Goal: Use online tool/utility: Use online tool/utility

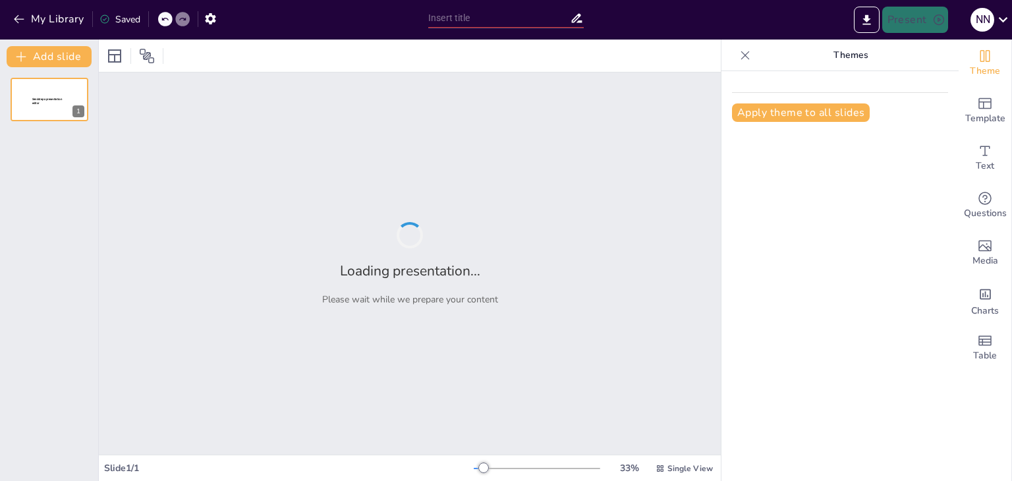
type input "The broader context of Food choices: Systems and life stages"
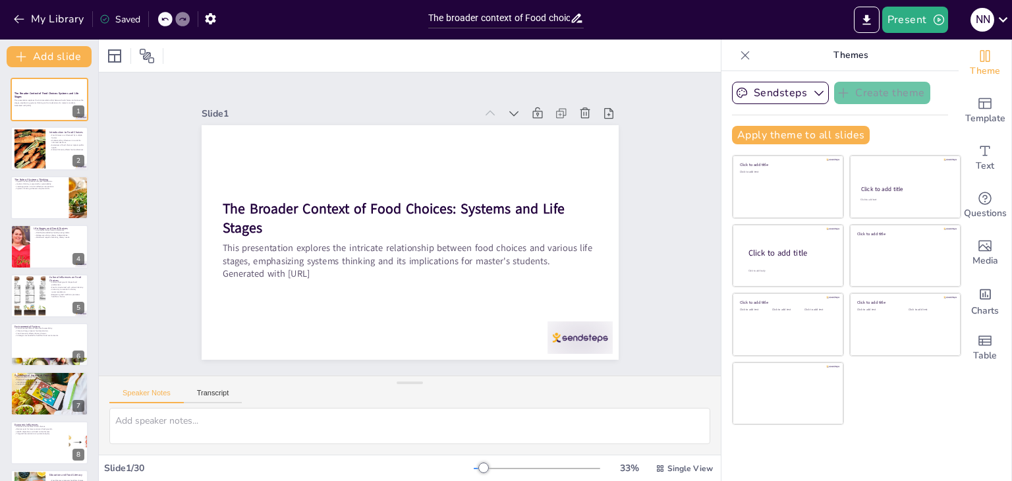
checkbox input "true"
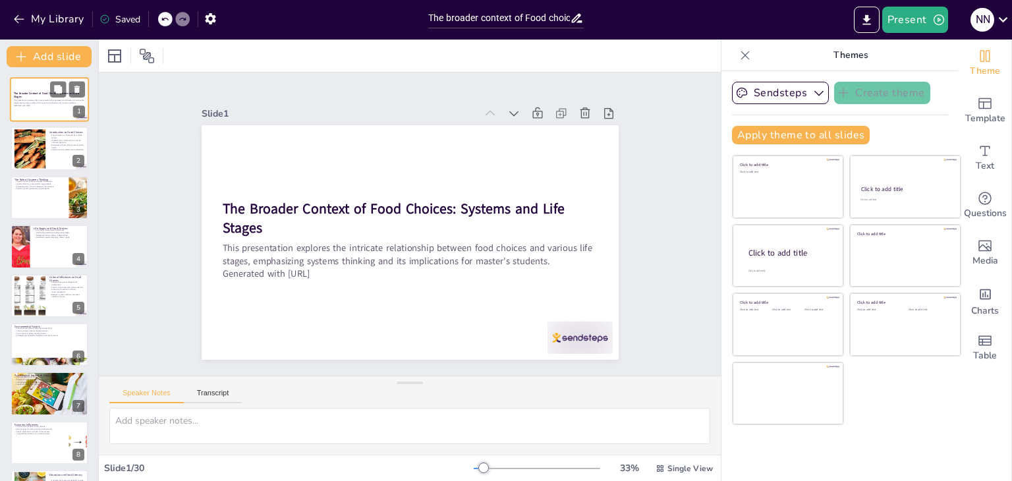
checkbox input "true"
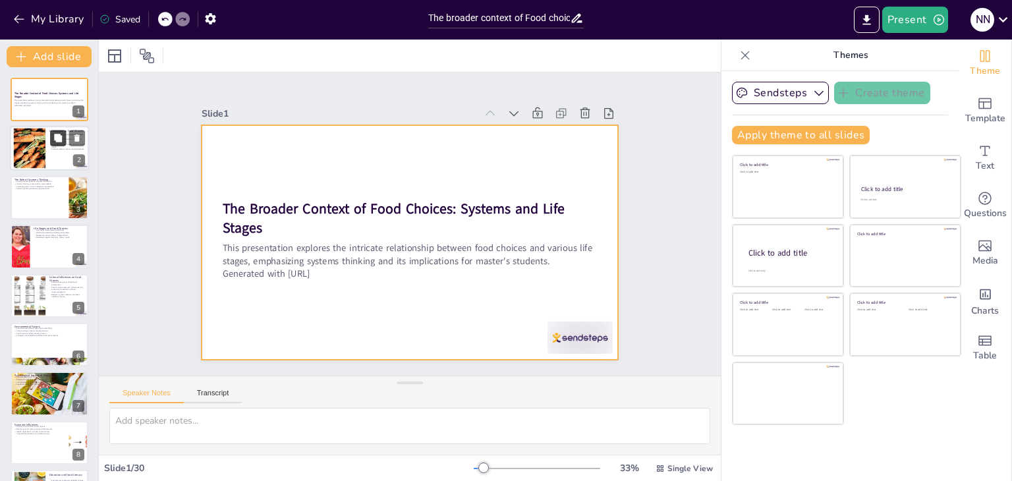
checkbox input "true"
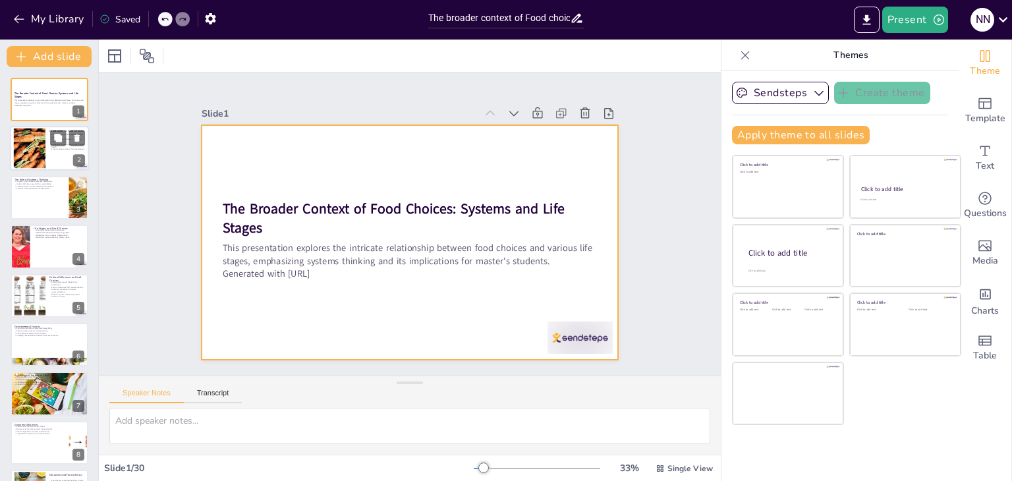
checkbox input "true"
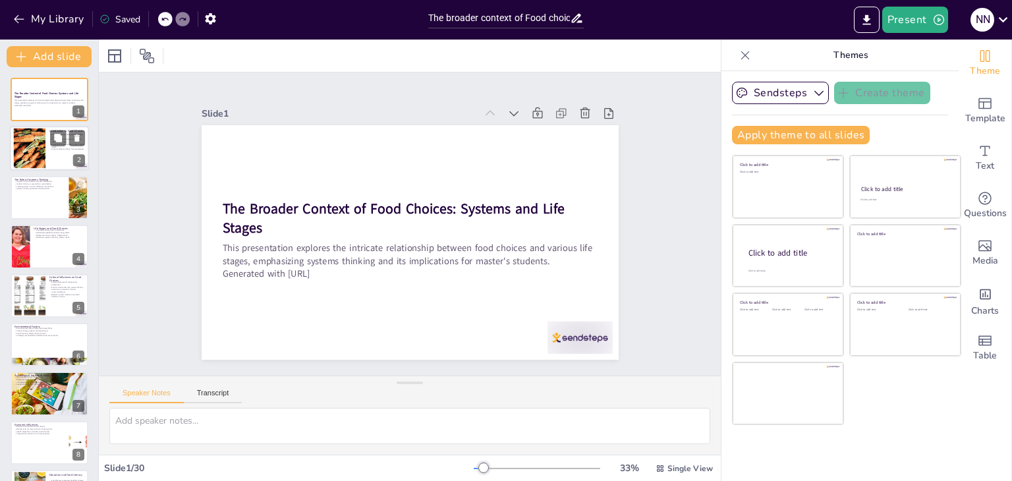
checkbox input "true"
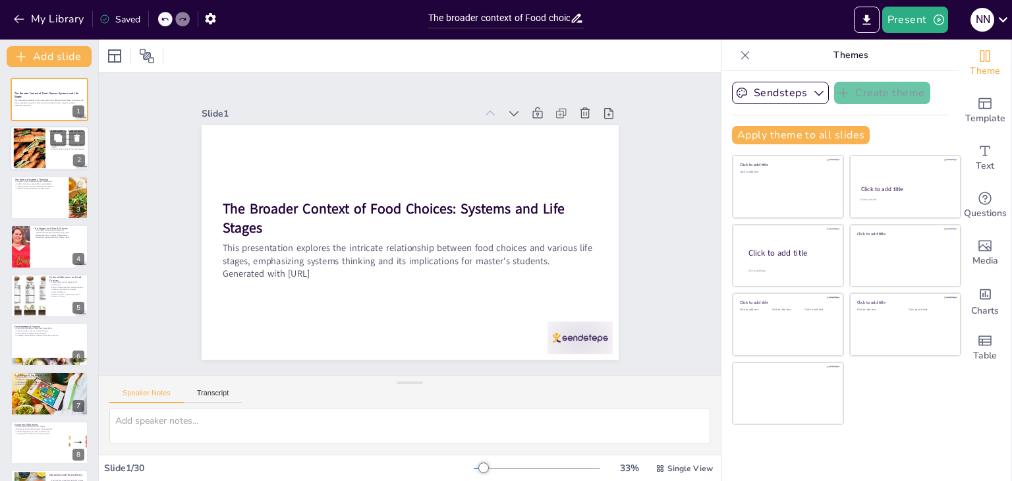
click at [53, 157] on div at bounding box center [49, 148] width 79 height 45
checkbox input "true"
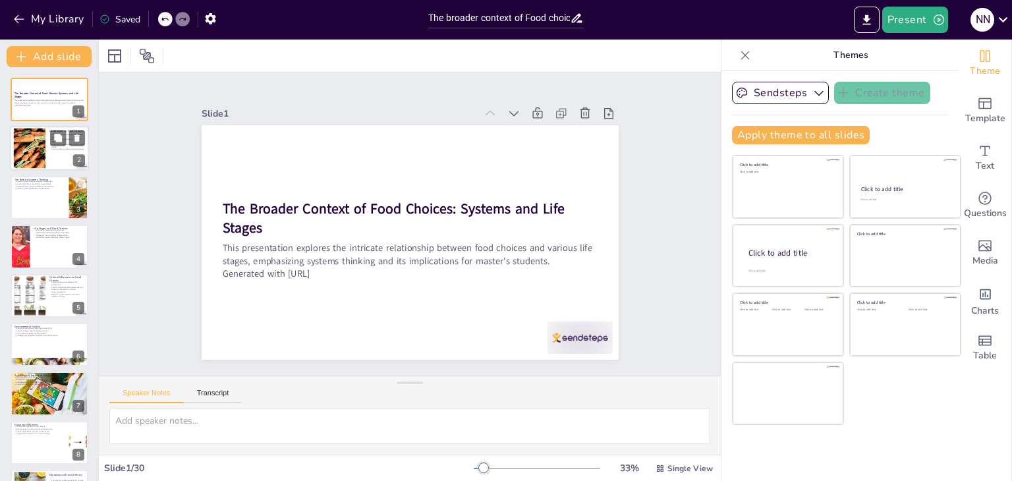
checkbox input "true"
type textarea "Recognizing that food choices are not made in isolation is fundamental. They ar…"
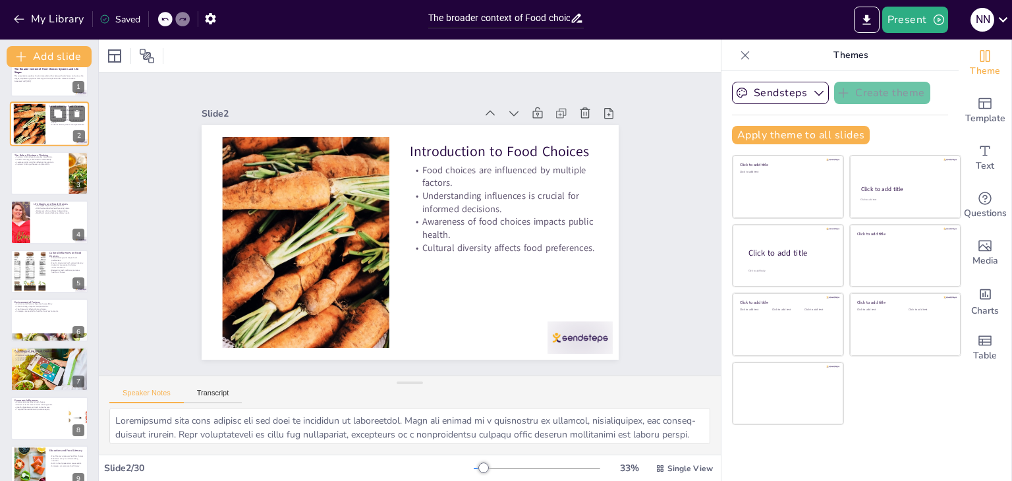
checkbox input "true"
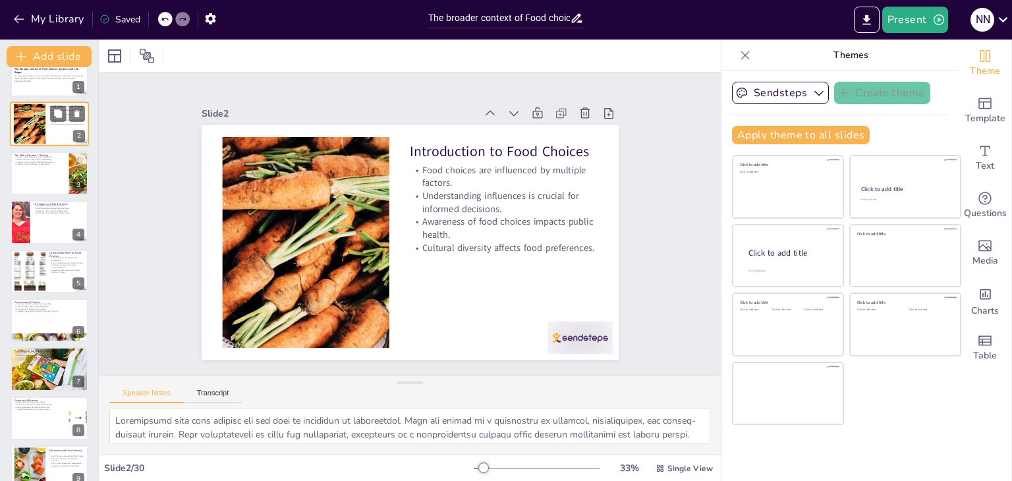
scroll to position [26, 0]
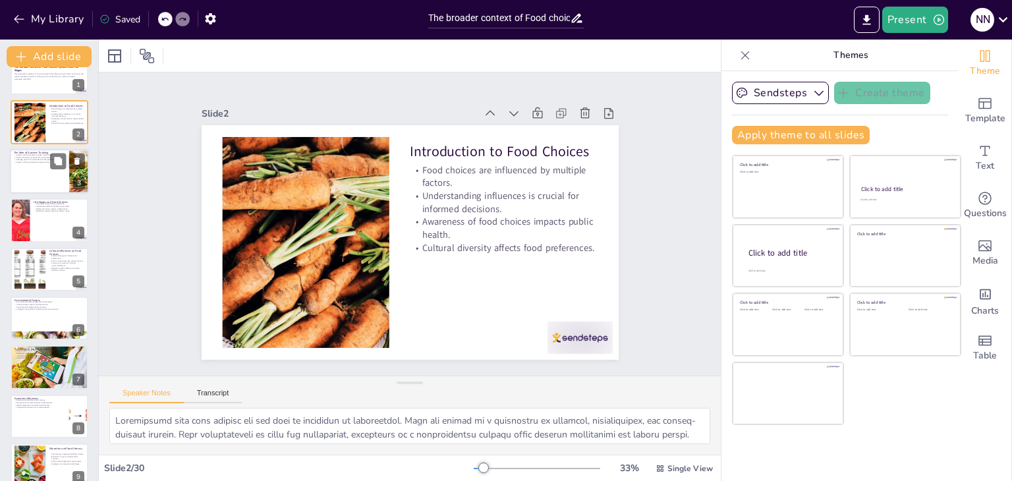
checkbox input "true"
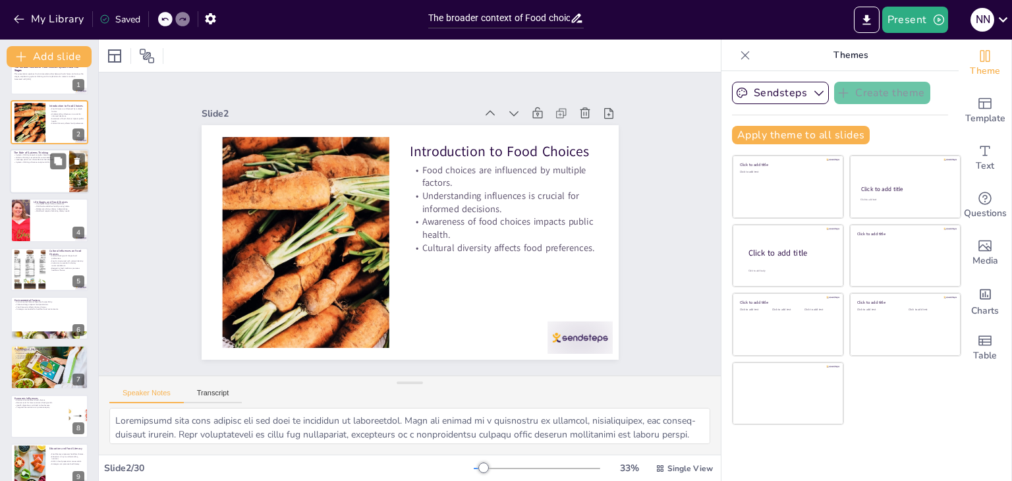
click at [40, 174] on div at bounding box center [49, 171] width 79 height 45
checkbox input "true"
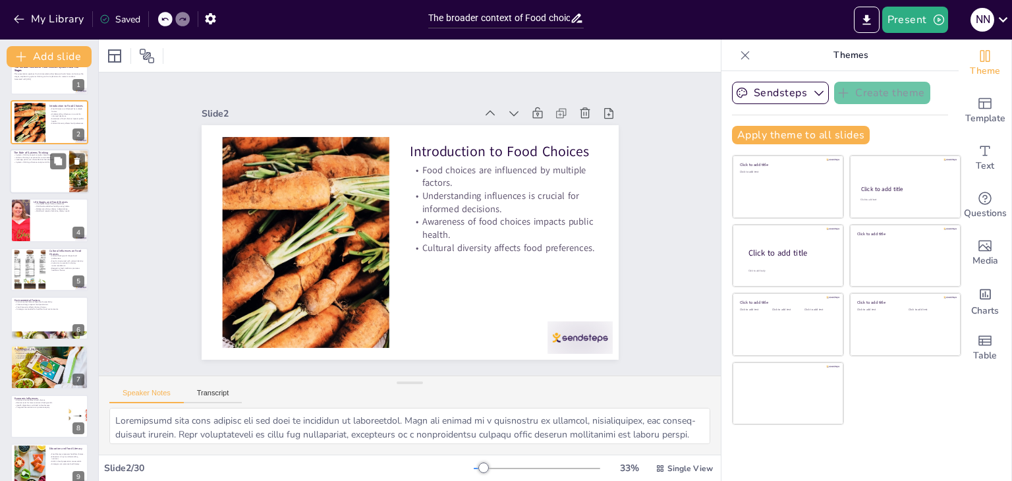
checkbox input "true"
type textarea "Systems thinking emphasizes that food choices do not occur in a vacuum; they ar…"
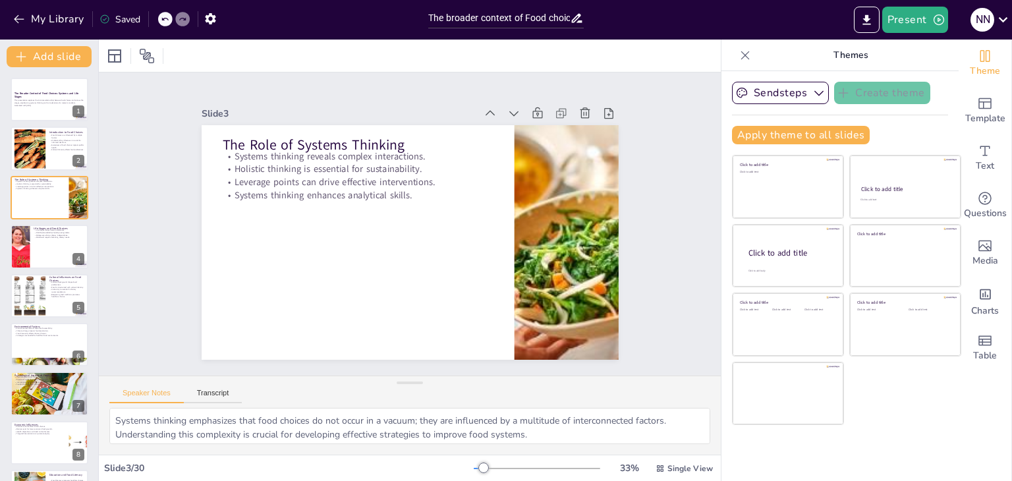
checkbox input "true"
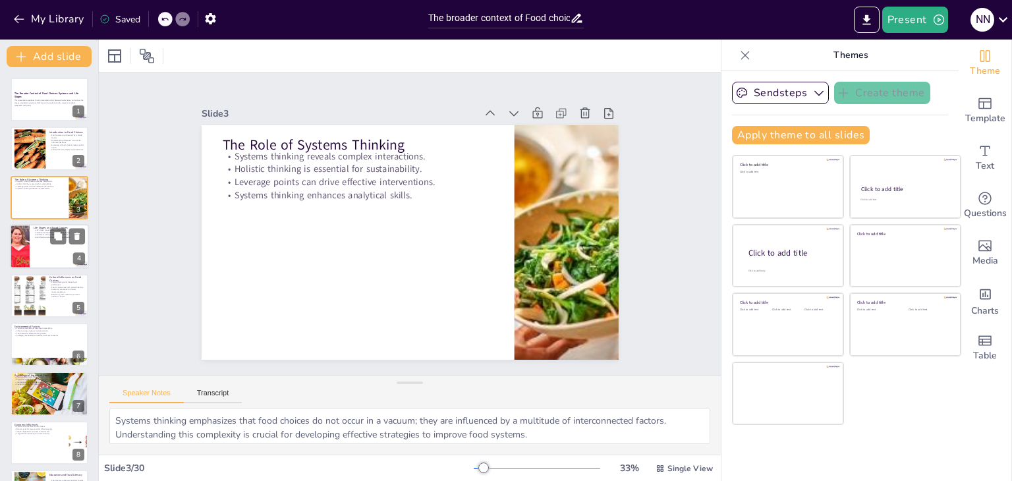
checkbox input "true"
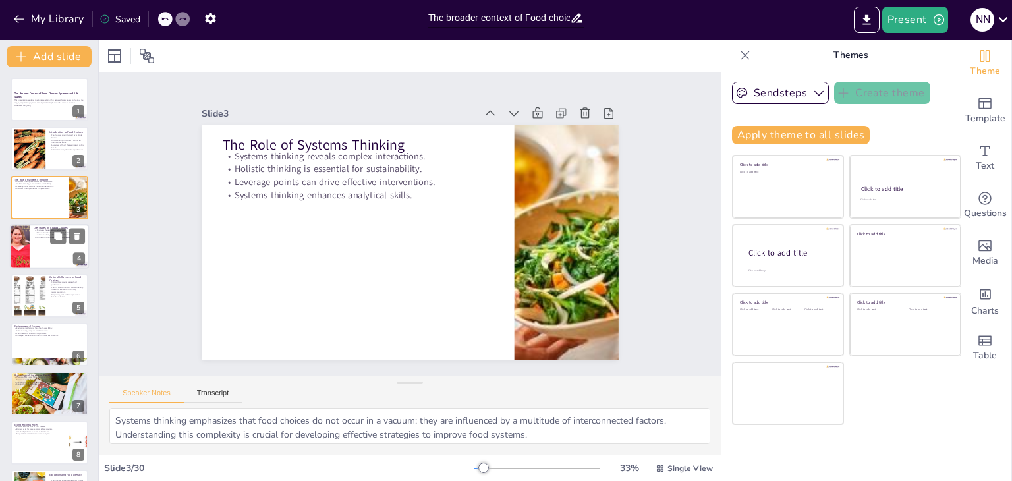
checkbox input "true"
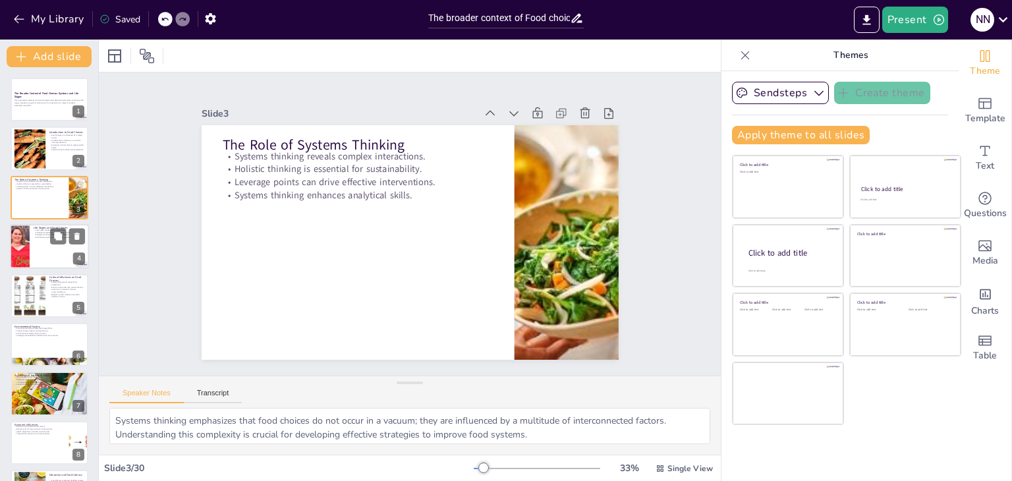
checkbox input "true"
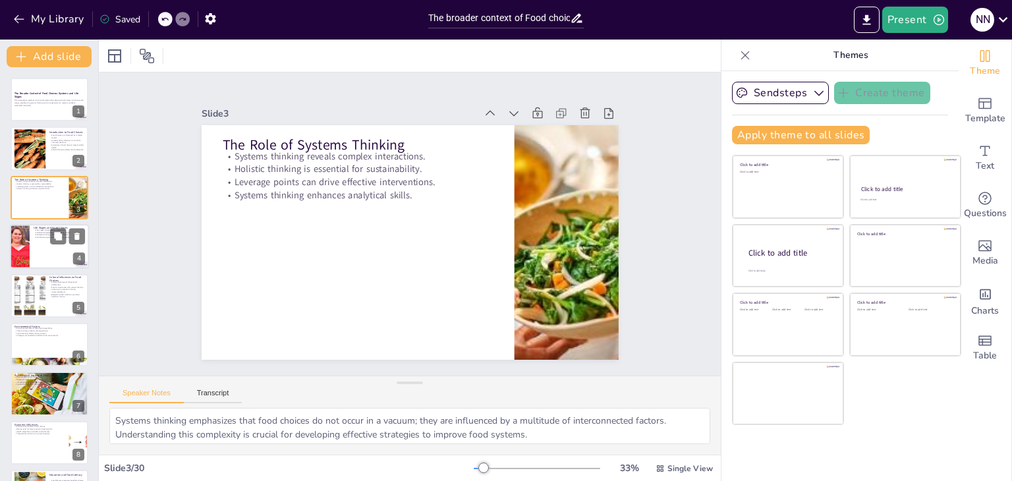
click at [37, 246] on div at bounding box center [49, 246] width 79 height 45
checkbox input "true"
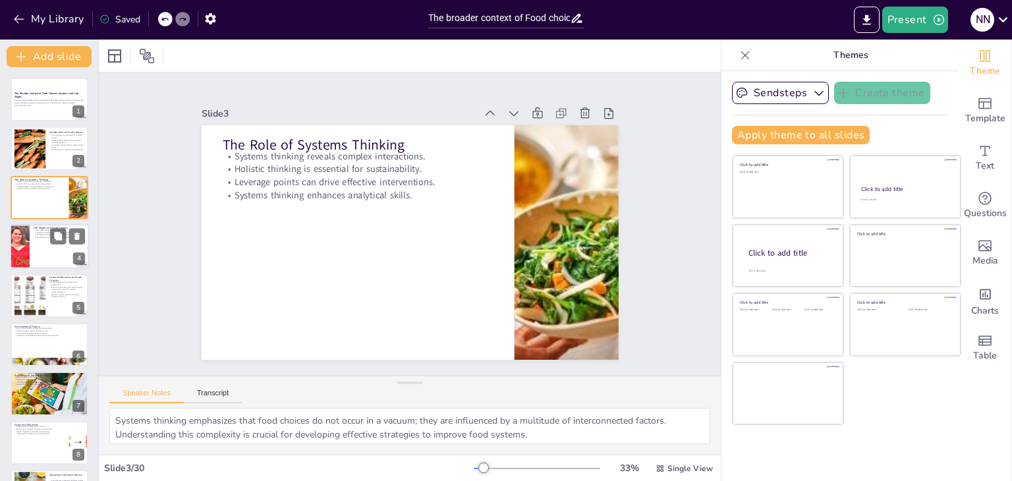
checkbox input "true"
type textarea "Recognizing that dietary preferences evolve over time is crucial. Each life sta…"
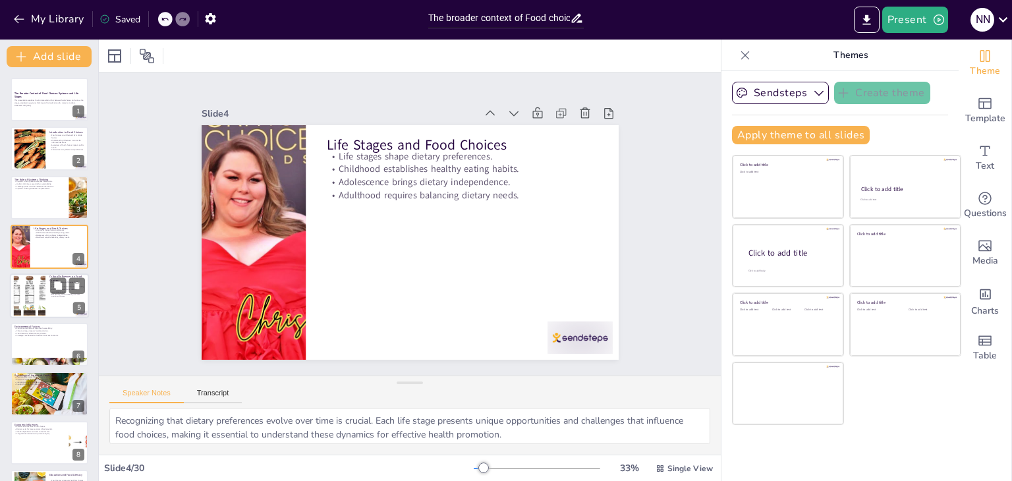
checkbox input "true"
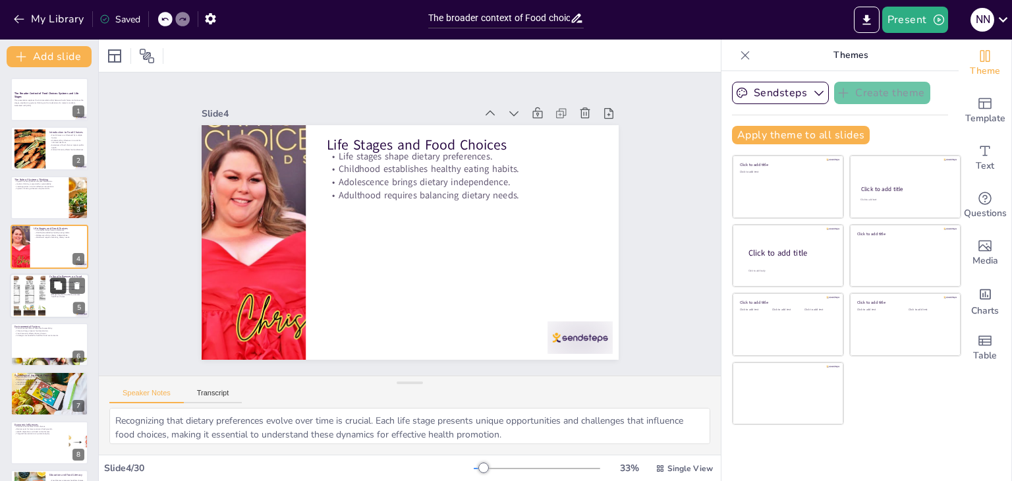
checkbox input "true"
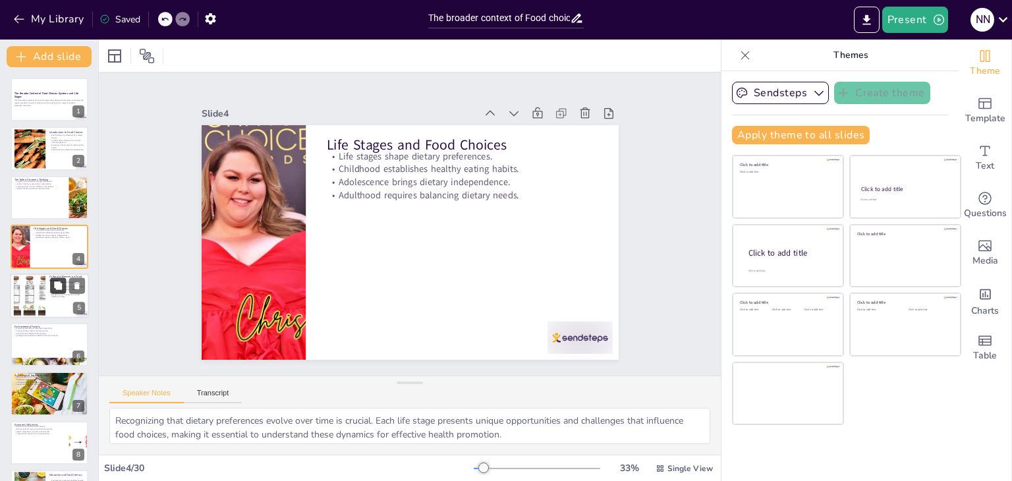
checkbox input "true"
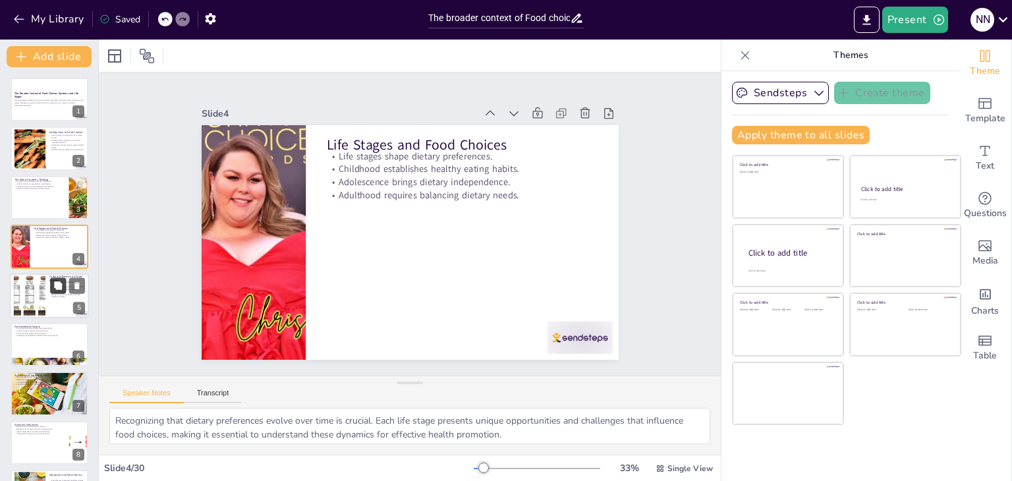
click at [52, 286] on button at bounding box center [58, 285] width 16 height 16
type textarea "The connection between cultural background and food preferences is profound. Un…"
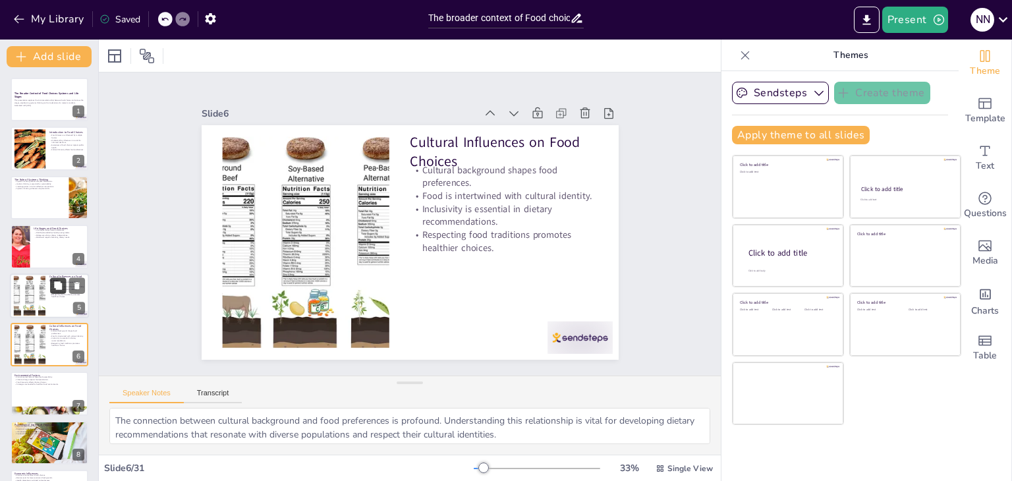
checkbox input "true"
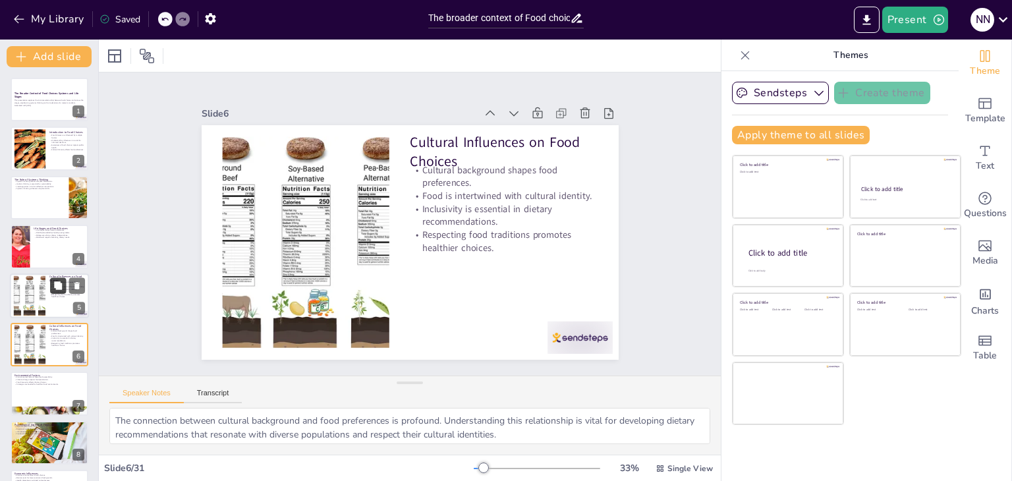
checkbox input "true"
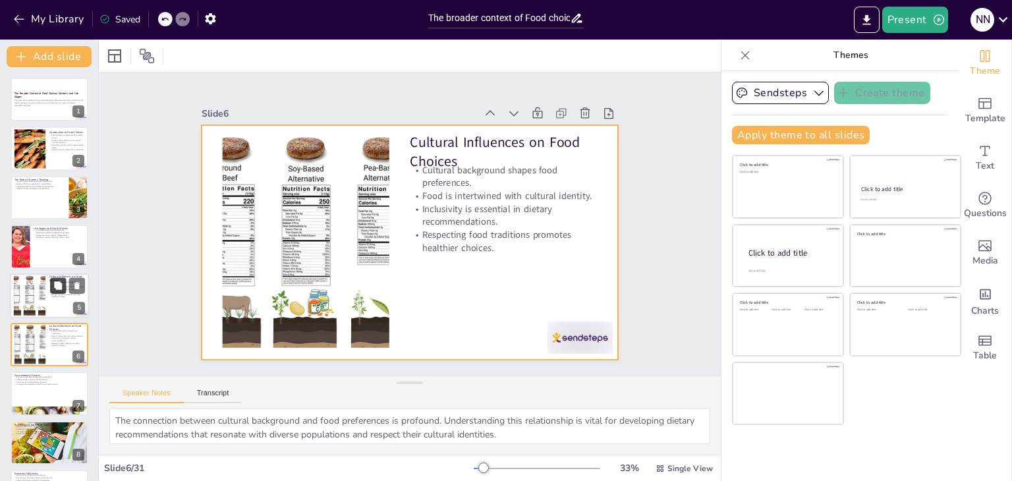
checkbox input "true"
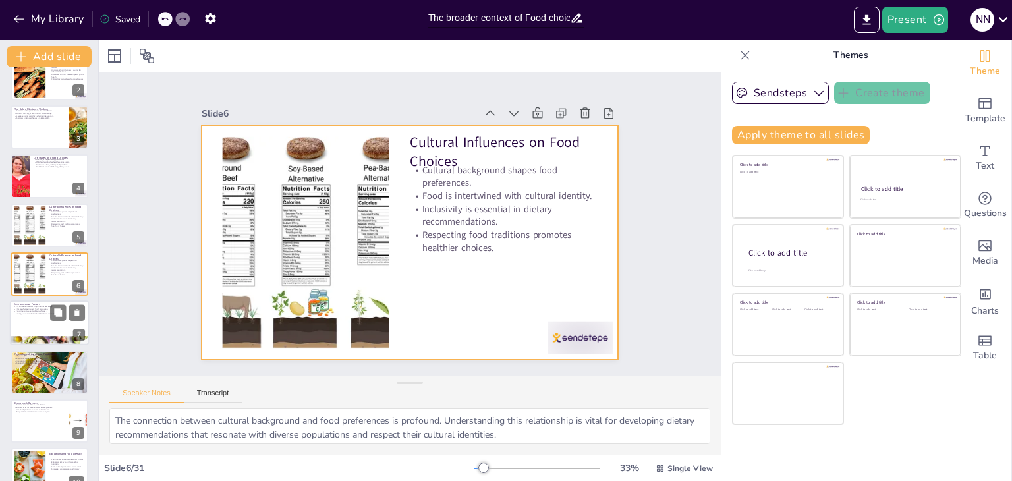
checkbox input "true"
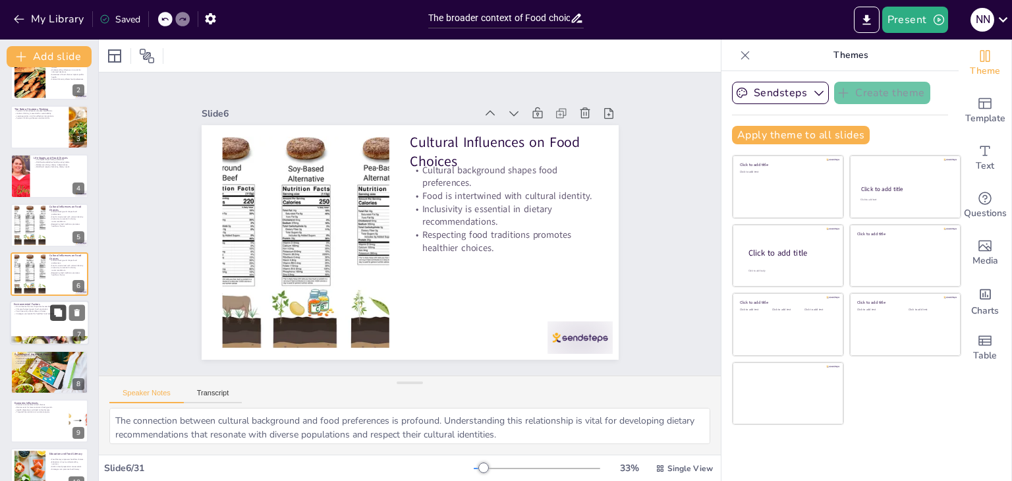
checkbox input "true"
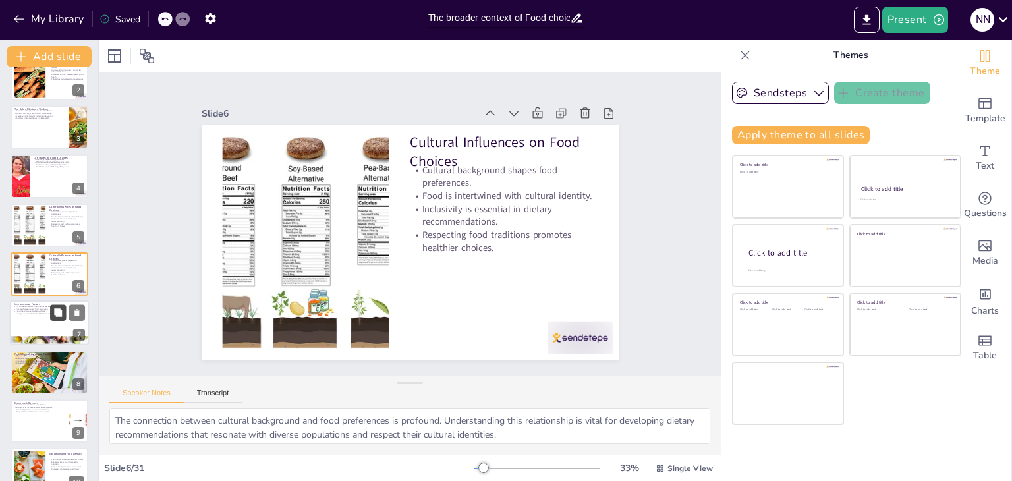
checkbox input "true"
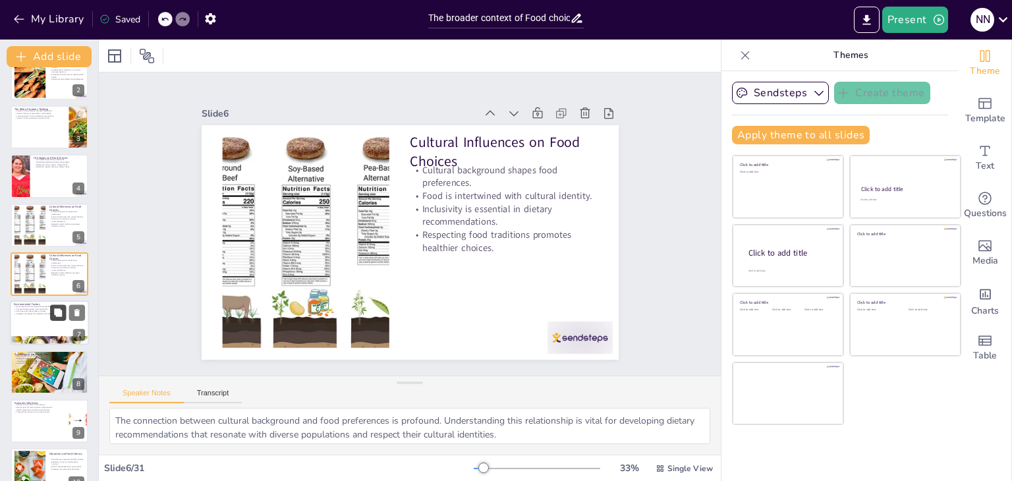
click at [52, 319] on button at bounding box center [58, 313] width 16 height 16
type textarea "The availability of food resources is a critical determinant of dietary choices…"
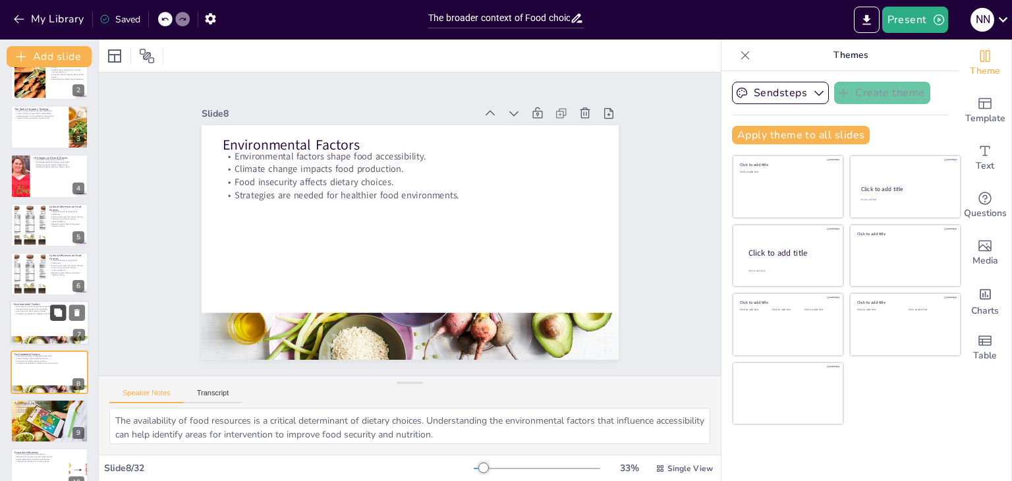
scroll to position [169, 0]
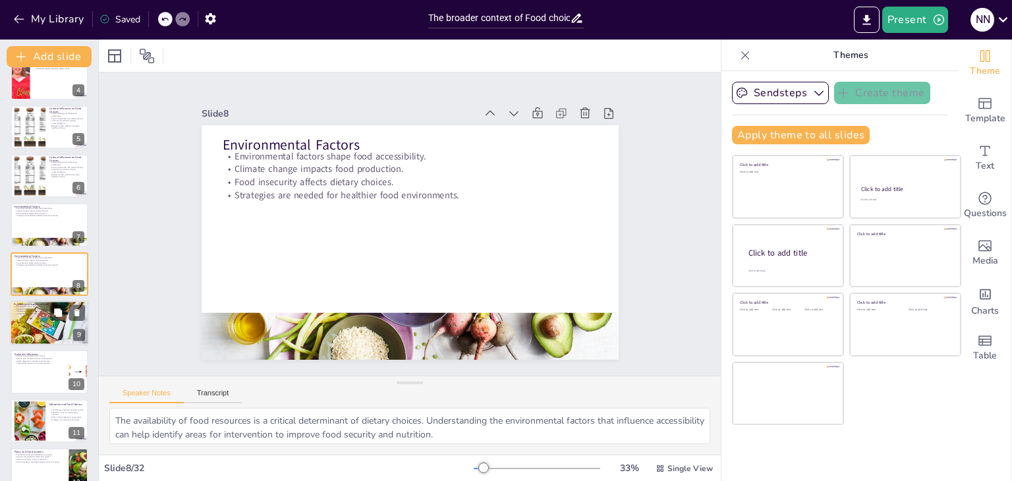
checkbox input "true"
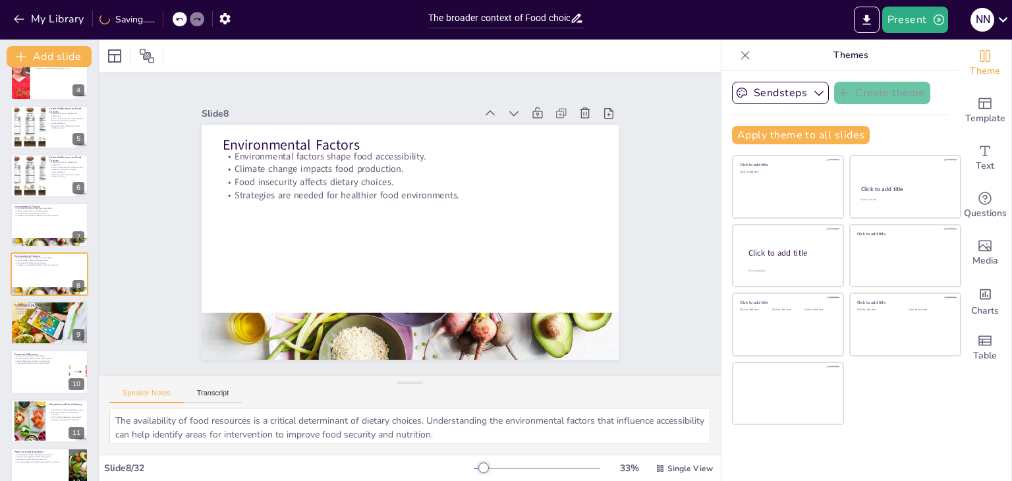
checkbox input "true"
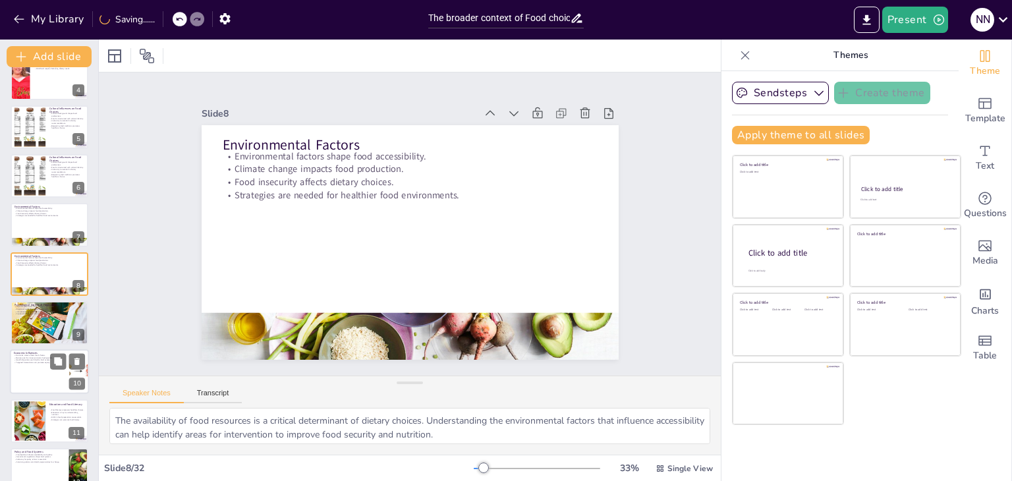
checkbox input "true"
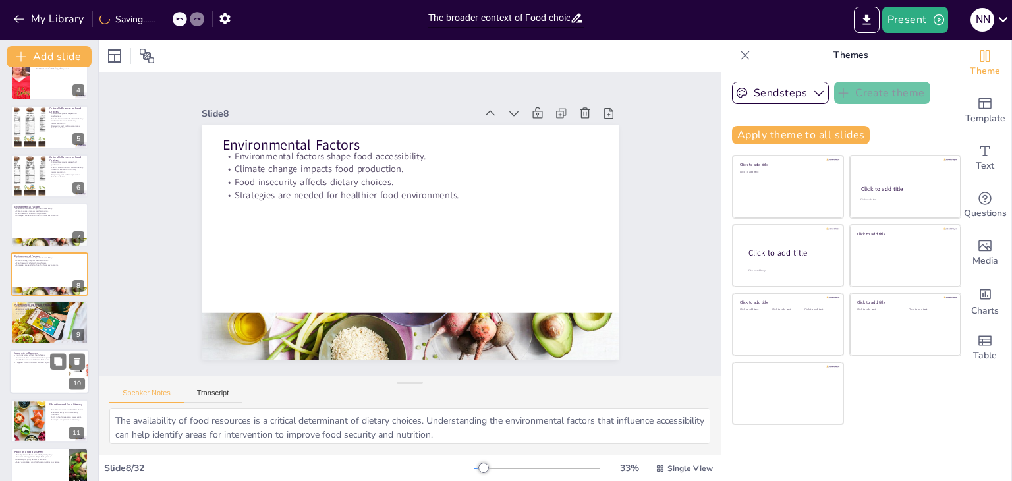
checkbox input "true"
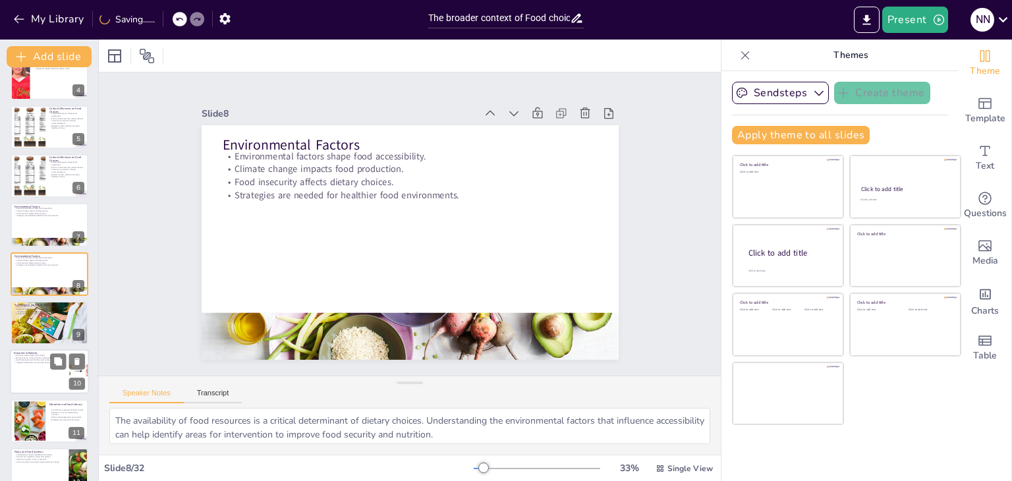
checkbox input "true"
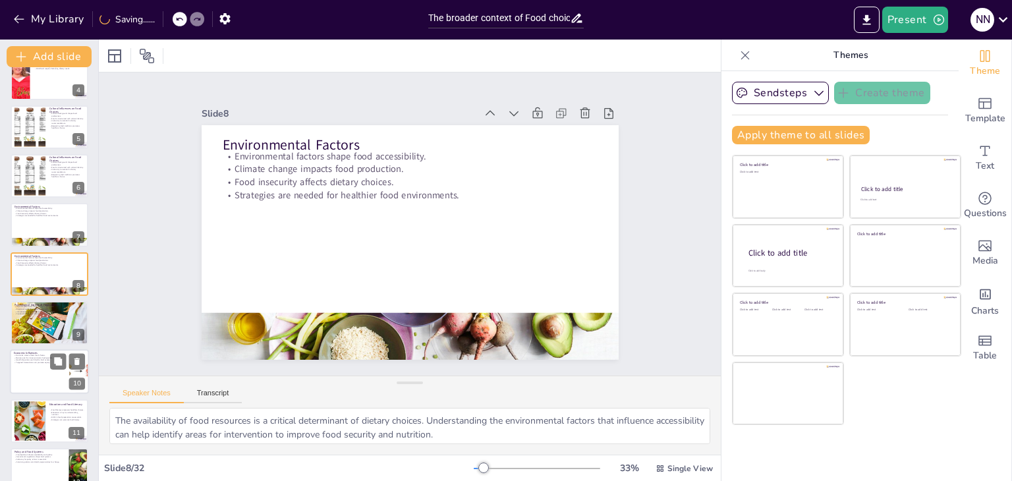
checkbox input "true"
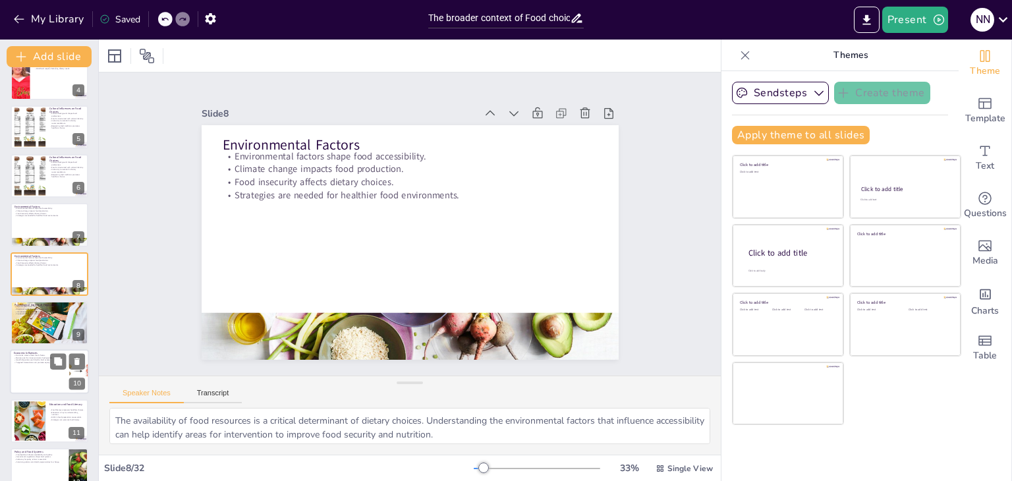
click at [47, 359] on p "Health disparities are linked to food access." at bounding box center [39, 360] width 51 height 3
type textarea "Economic status is a significant determinant of food choices. Understanding how…"
checkbox input "true"
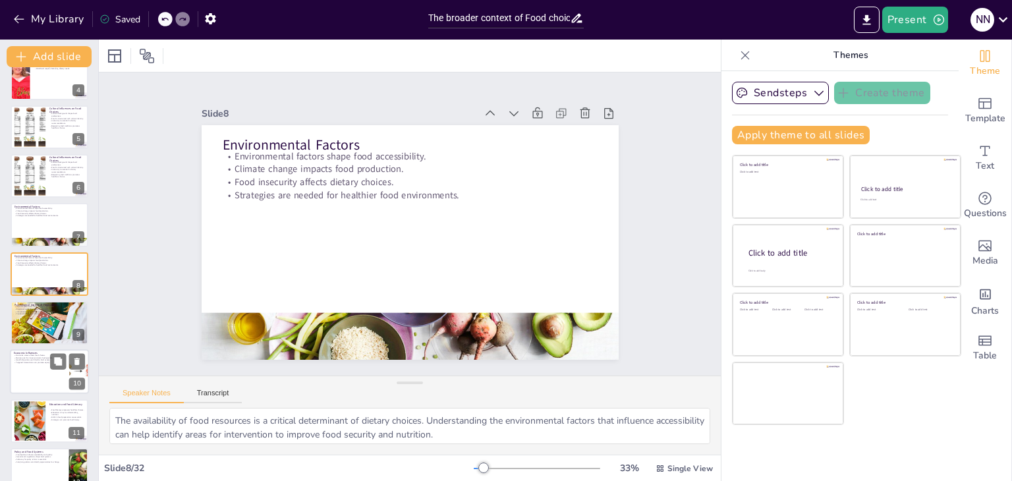
checkbox input "true"
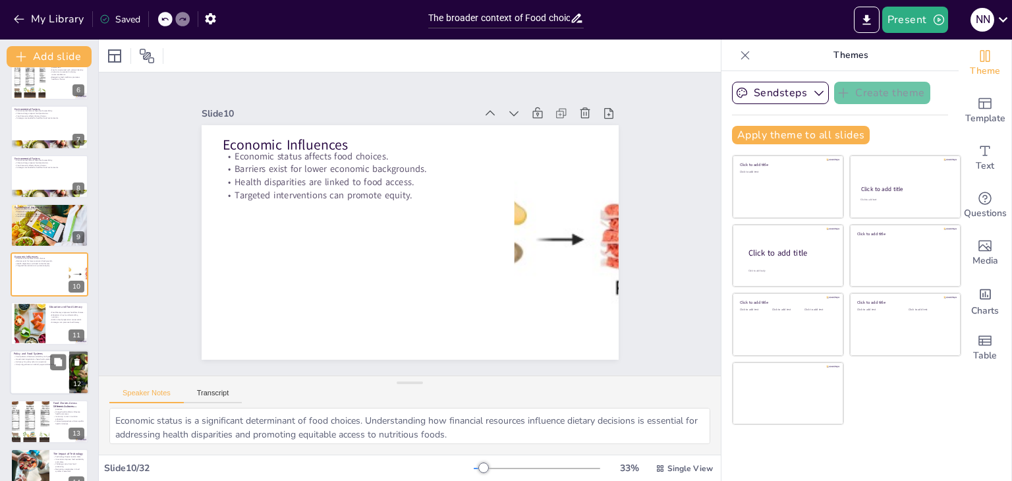
checkbox input "true"
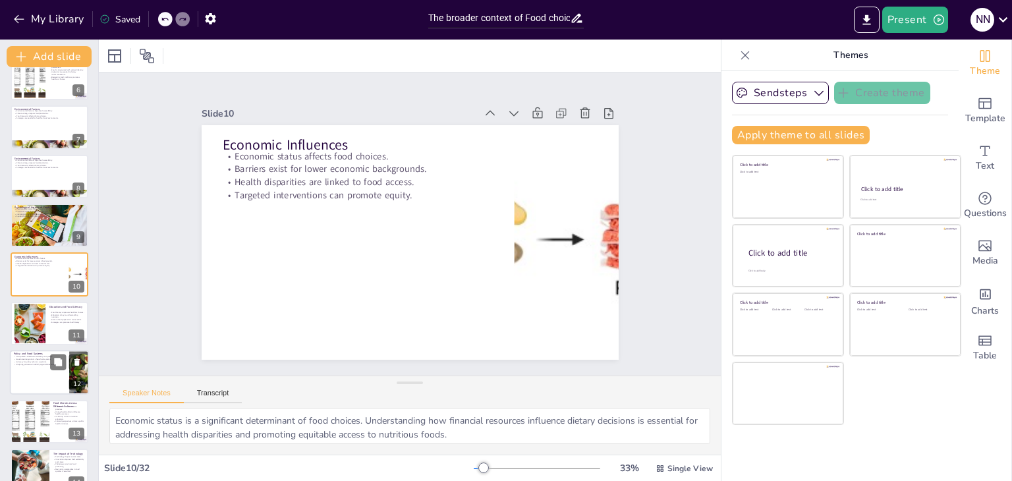
checkbox input "true"
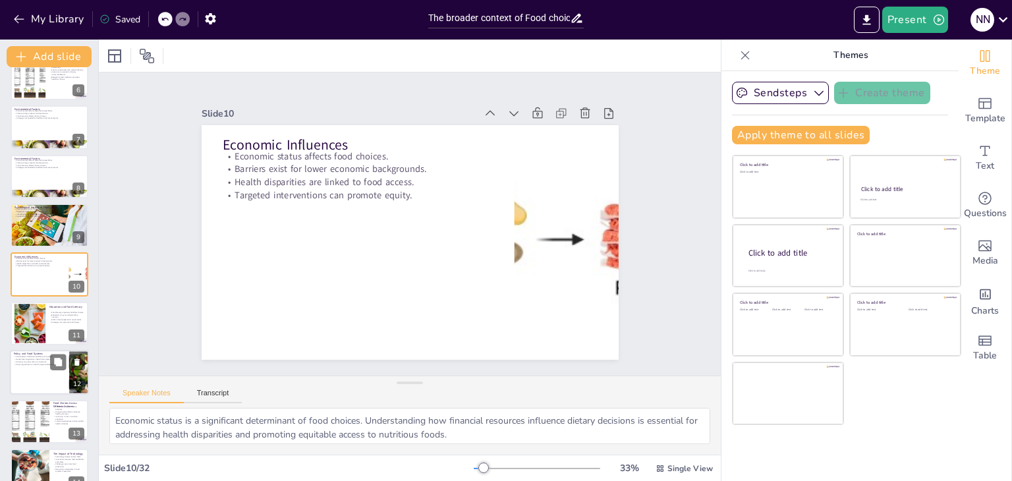
checkbox input "true"
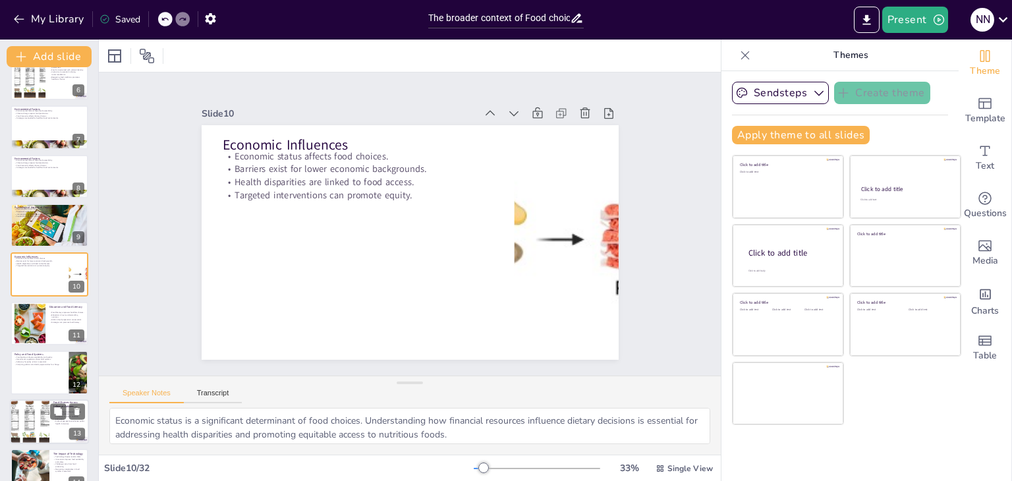
checkbox input "true"
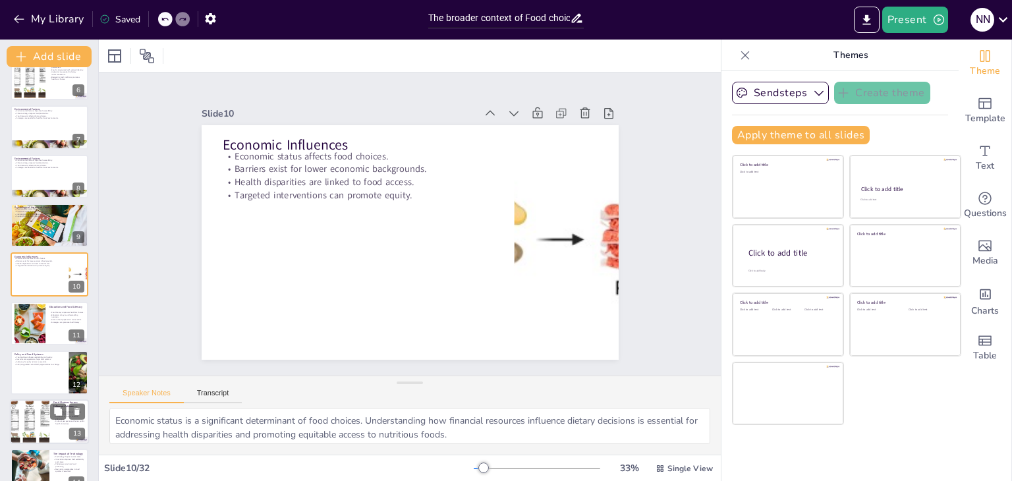
checkbox input "true"
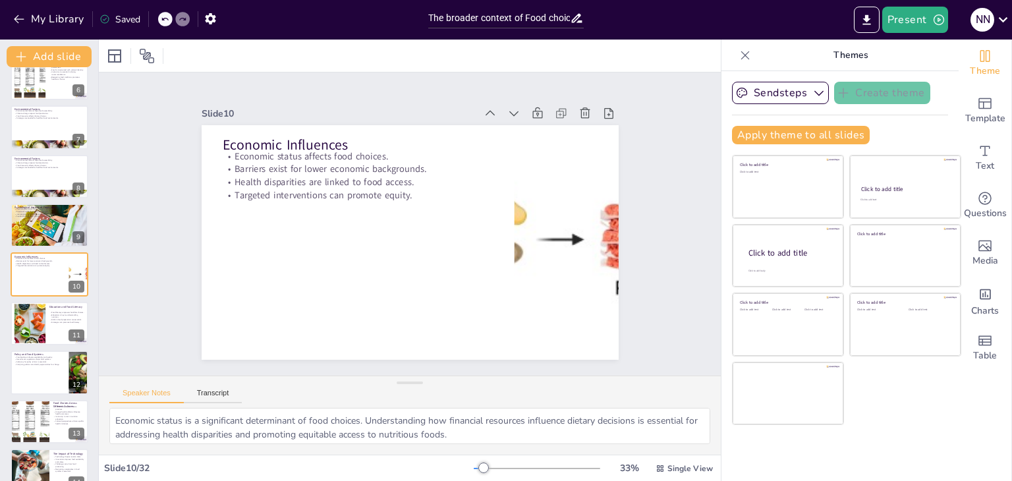
checkbox input "true"
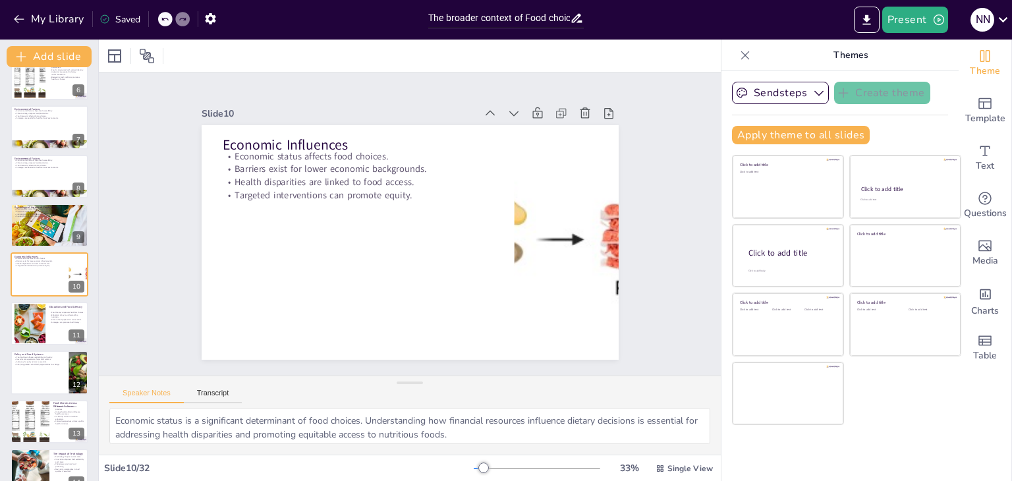
checkbox input "true"
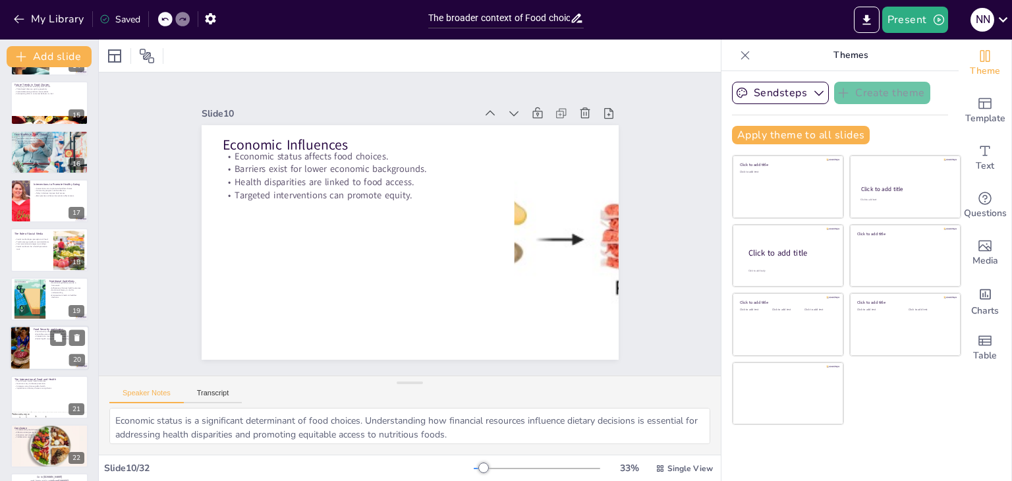
checkbox input "true"
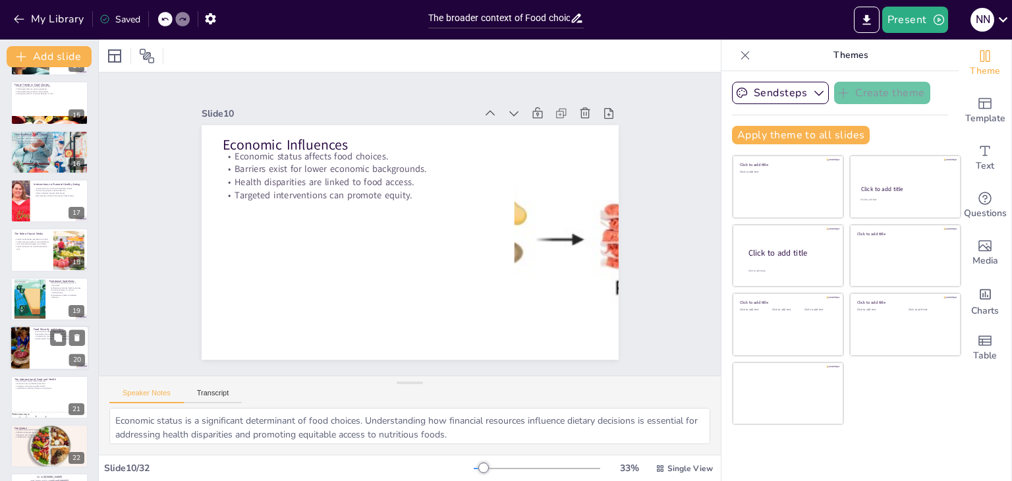
scroll to position [685, 0]
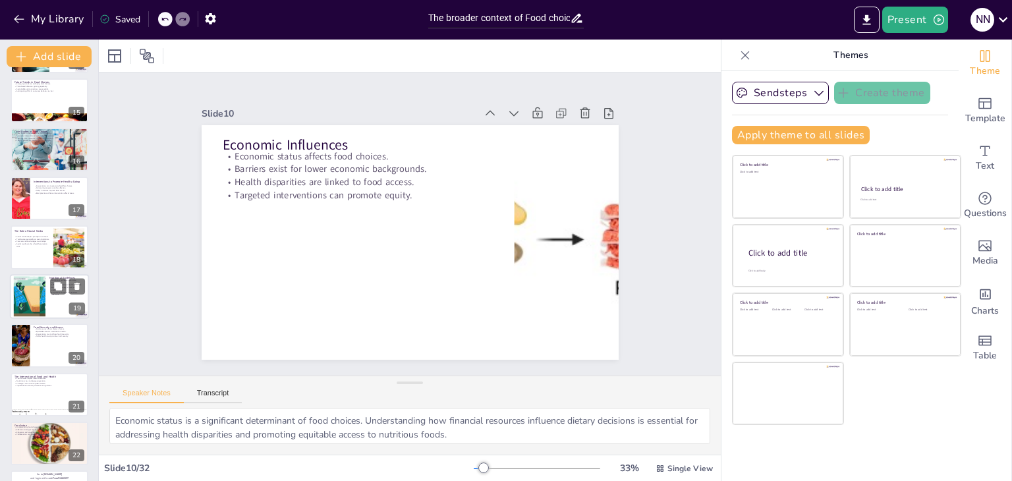
checkbox input "true"
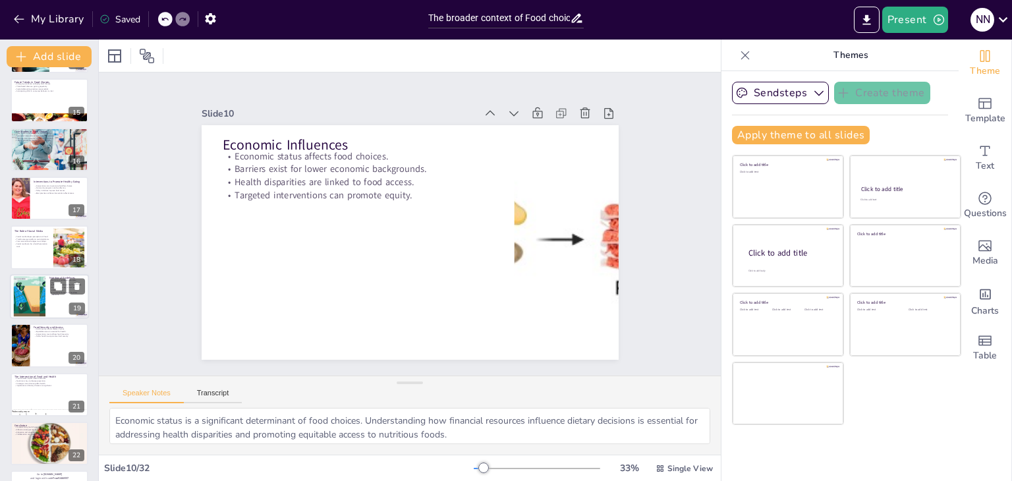
checkbox input "true"
click at [60, 295] on p "Empowerment leads to healthier decisions." at bounding box center [67, 293] width 36 height 5
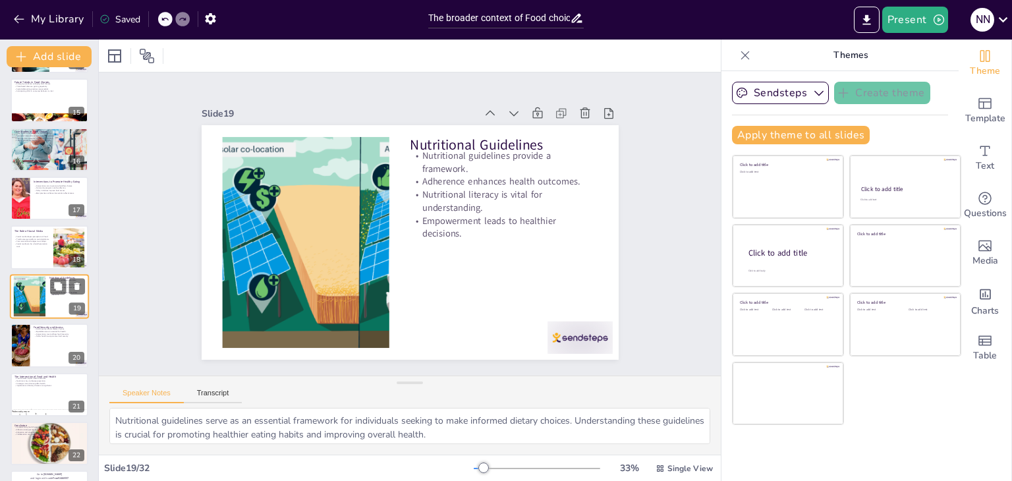
scroll to position [708, 0]
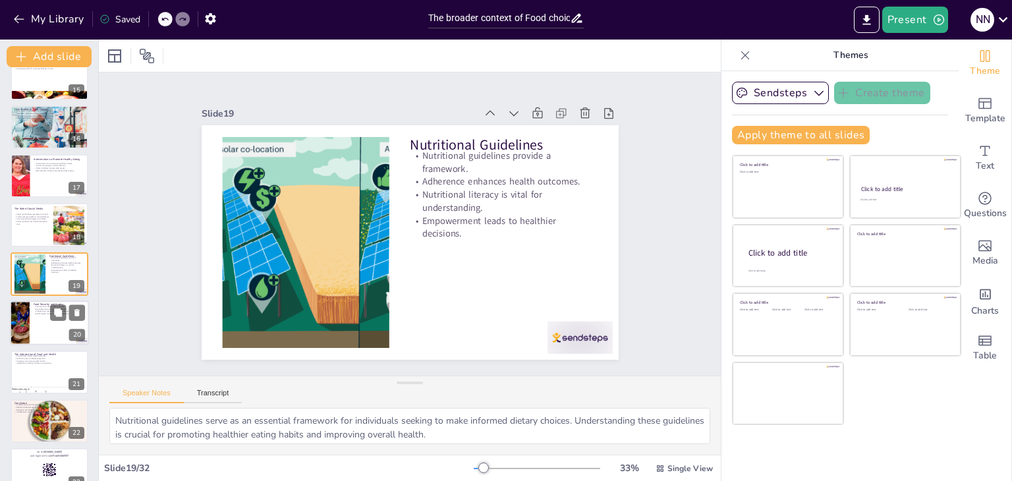
click at [49, 333] on div at bounding box center [49, 322] width 79 height 45
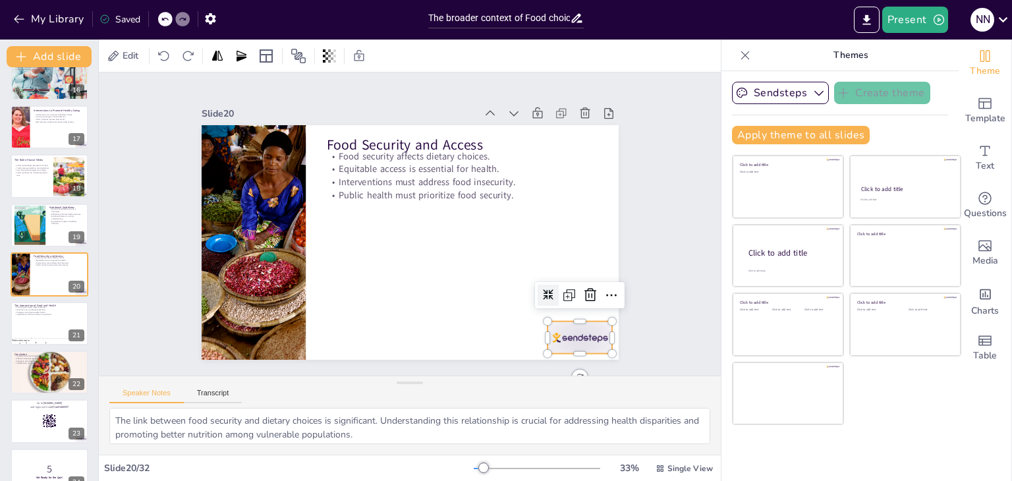
click at [299, 347] on div at bounding box center [280, 381] width 40 height 69
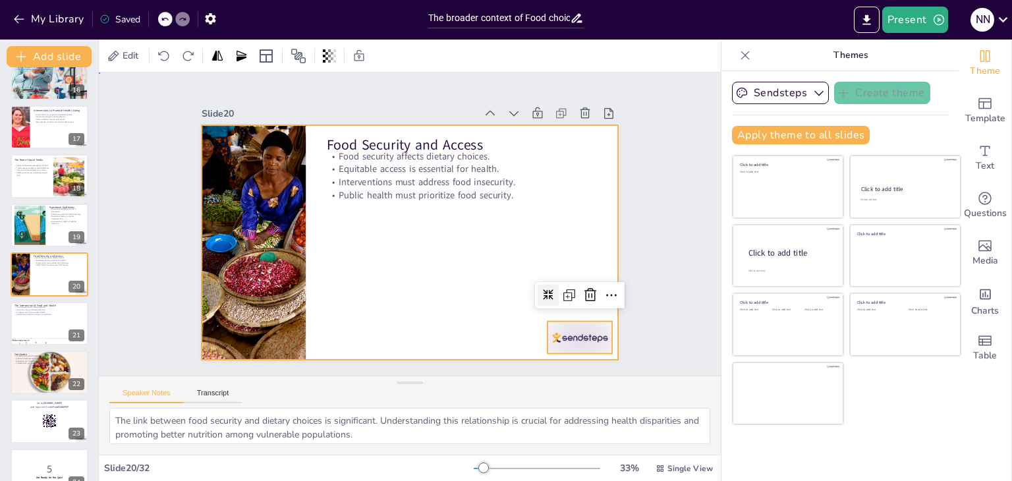
click at [491, 333] on div at bounding box center [398, 239] width 475 height 435
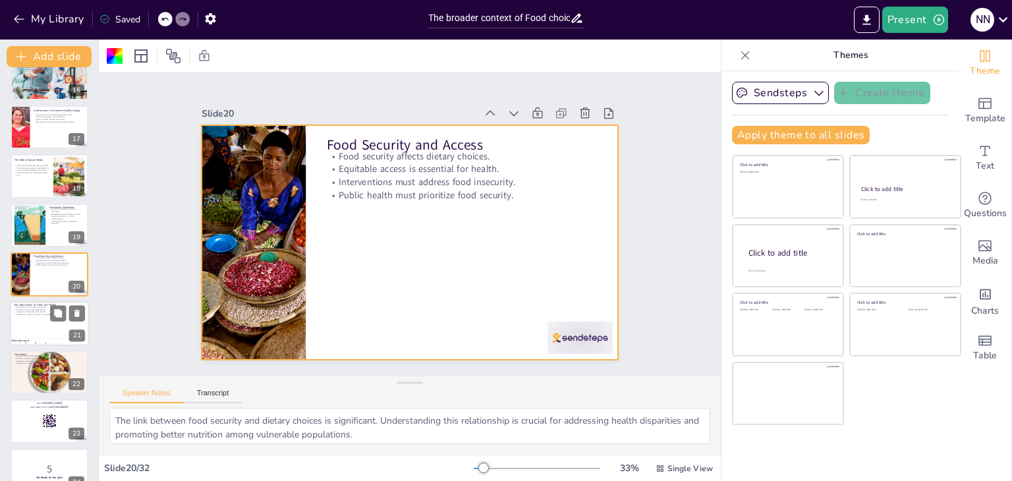
click at [42, 331] on div at bounding box center [49, 323] width 79 height 45
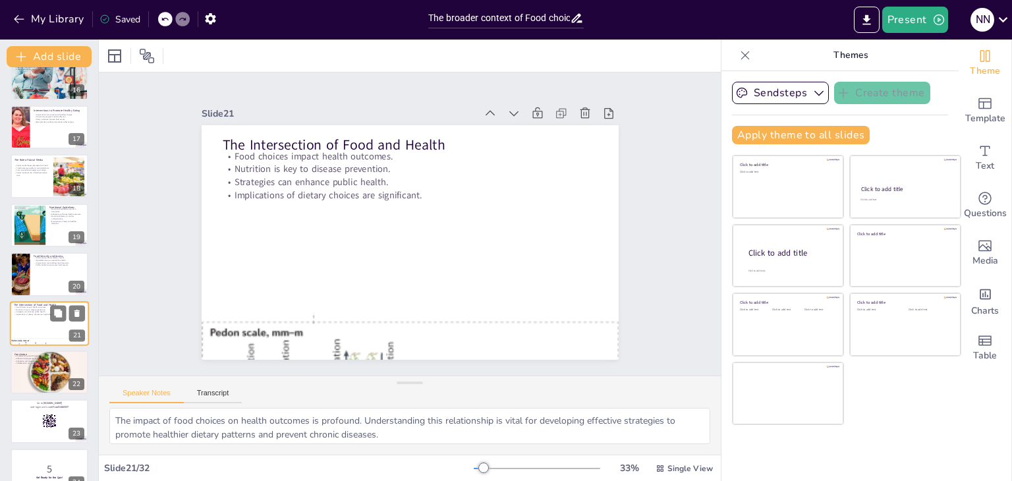
scroll to position [806, 0]
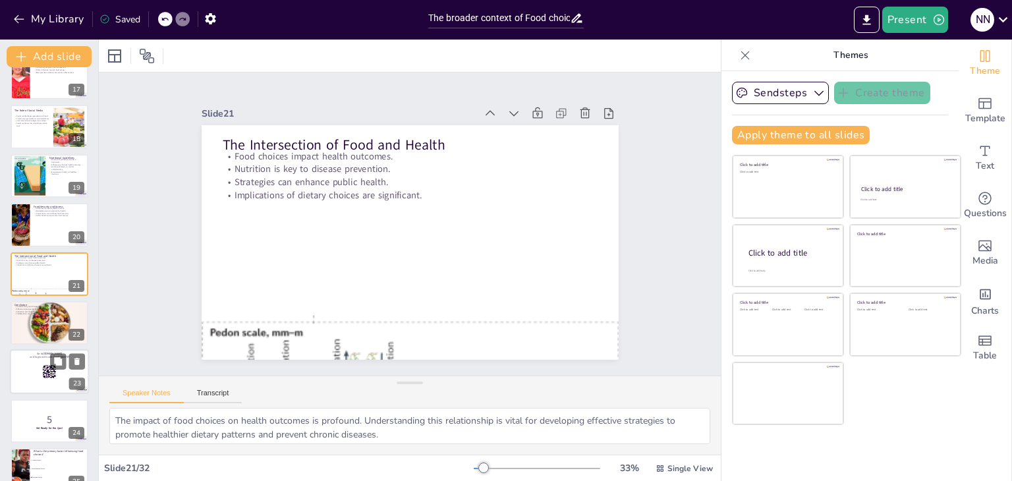
click at [30, 365] on div at bounding box center [49, 372] width 79 height 45
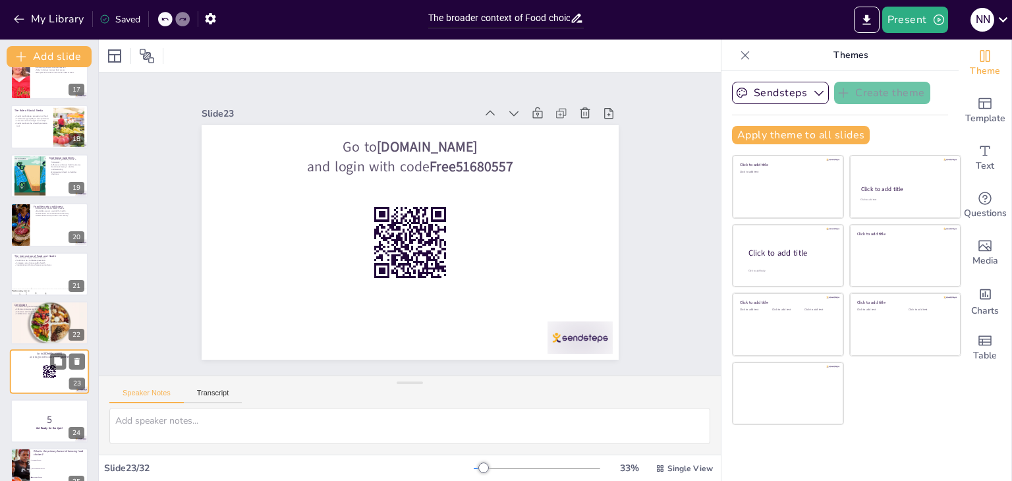
scroll to position [904, 0]
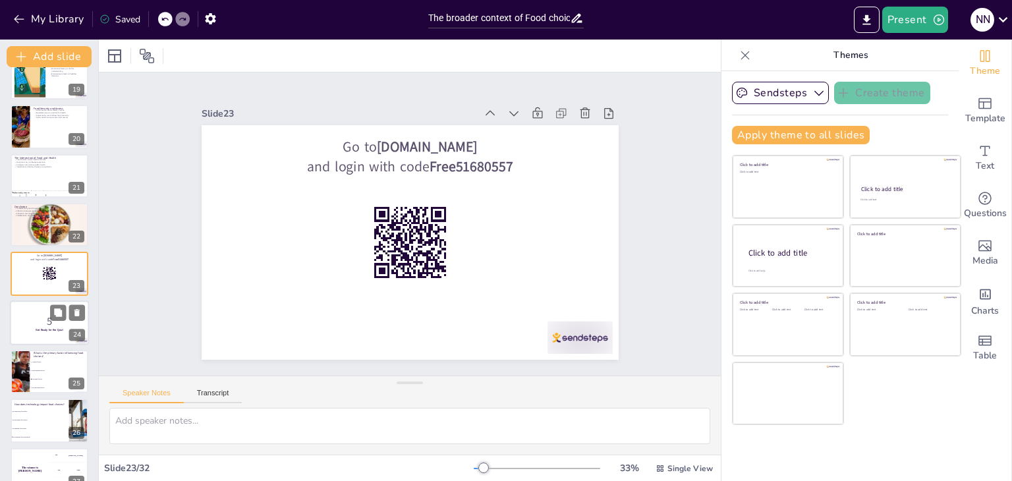
click at [14, 330] on p "Get Ready for the Quiz!" at bounding box center [49, 330] width 71 height 4
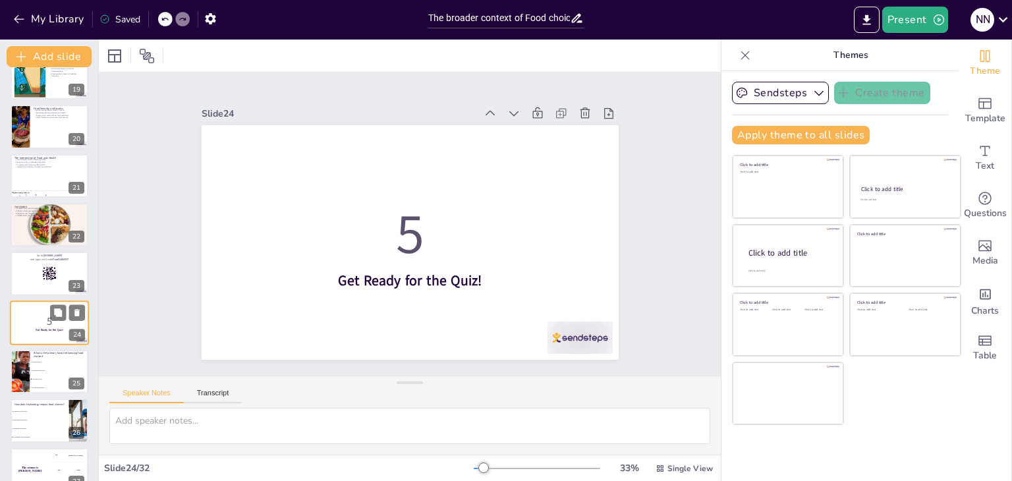
scroll to position [953, 0]
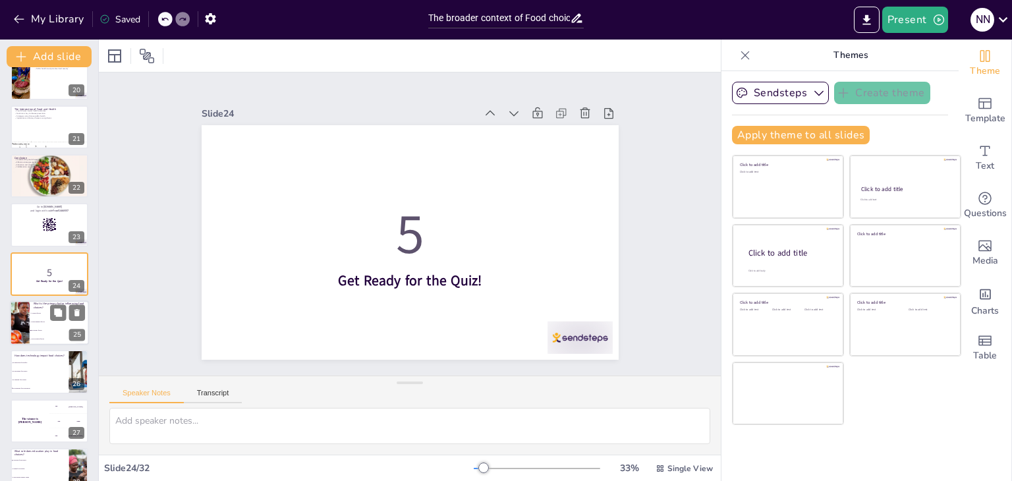
click at [49, 337] on li "Psychological factors" at bounding box center [59, 339] width 59 height 9
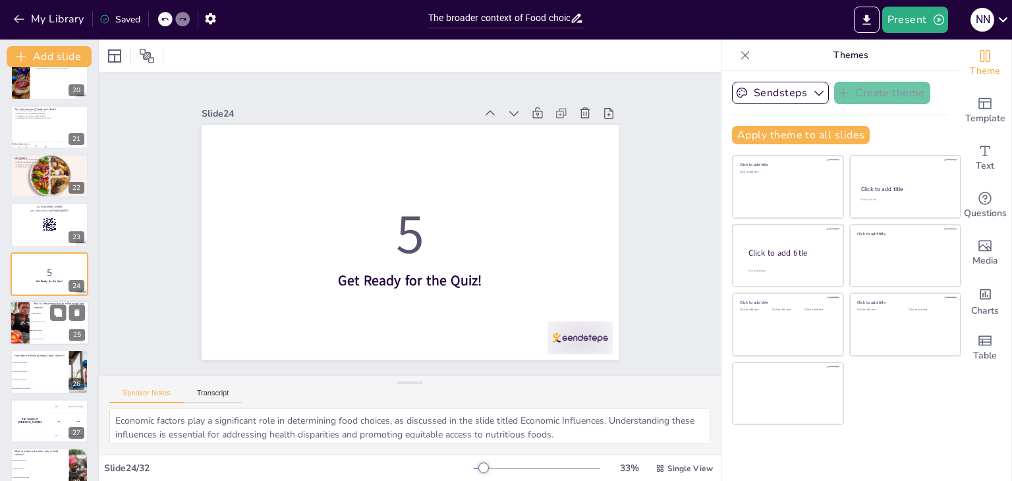
scroll to position [1001, 0]
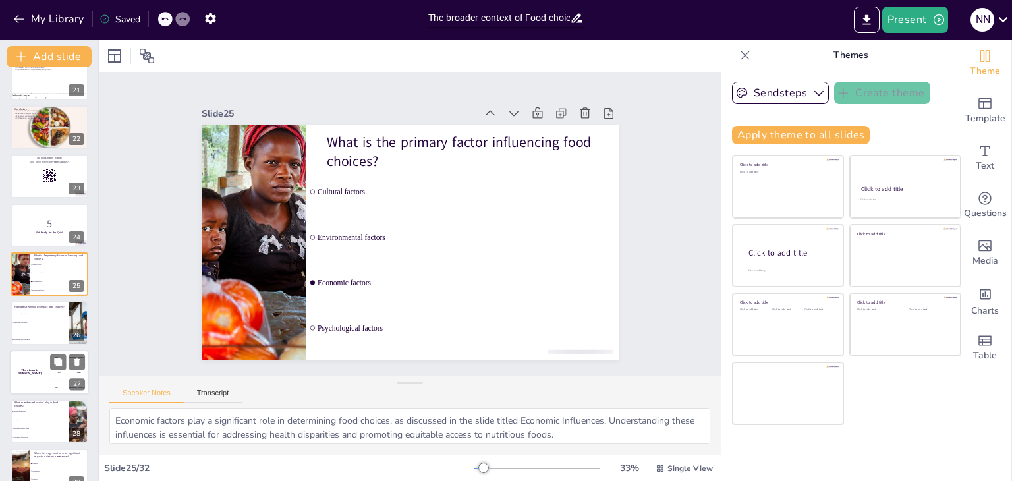
click at [32, 357] on div "The winner is [PERSON_NAME]" at bounding box center [30, 372] width 40 height 45
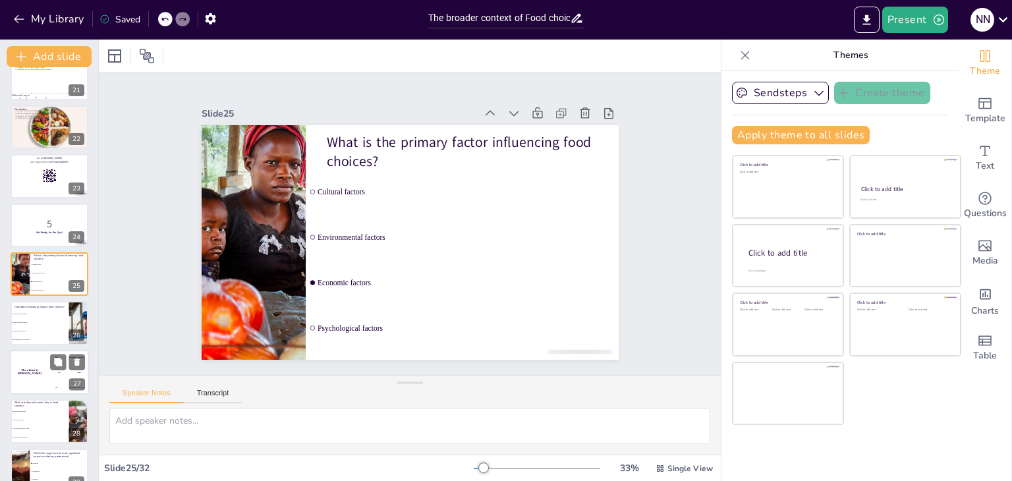
scroll to position [1099, 0]
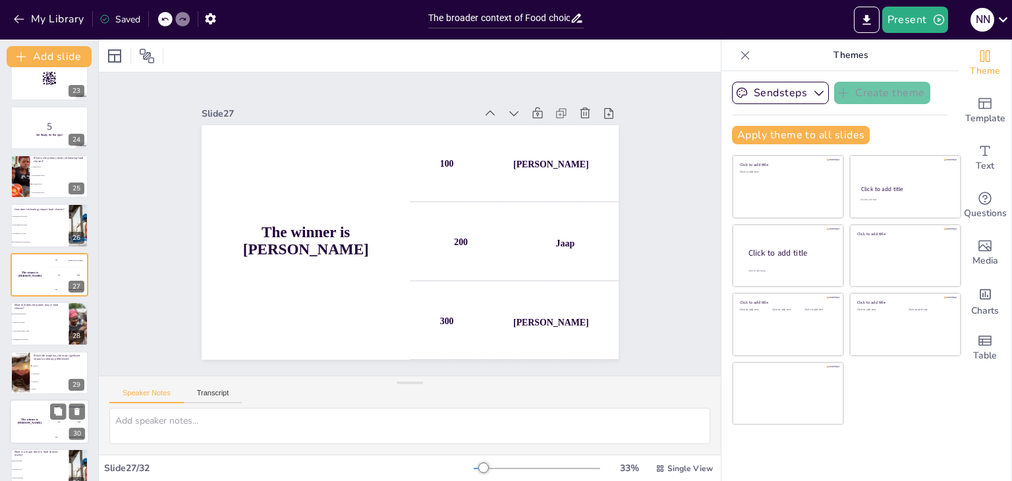
click at [34, 407] on div "The winner is [PERSON_NAME]" at bounding box center [30, 421] width 40 height 45
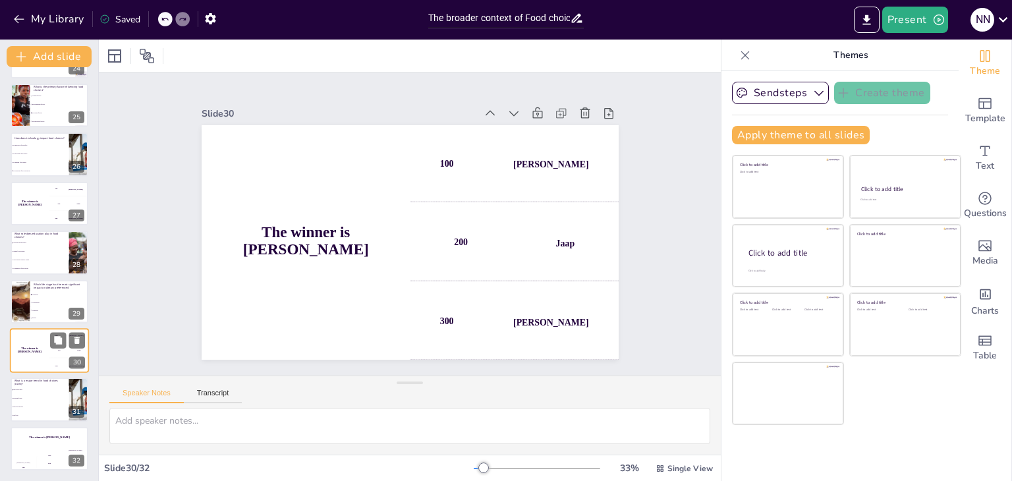
click at [34, 407] on span "High-calorie diets" at bounding box center [40, 406] width 55 height 1
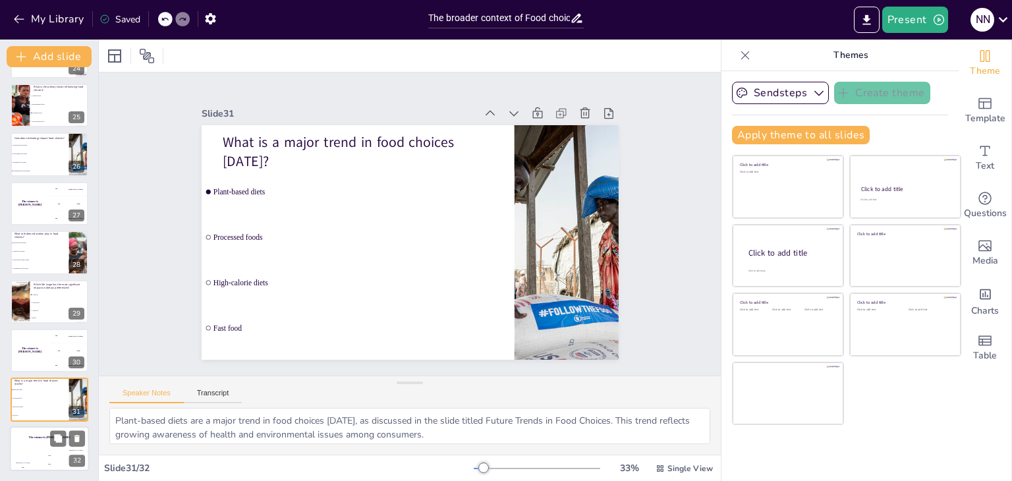
click at [28, 435] on h4 "The winner is [PERSON_NAME]" at bounding box center [49, 436] width 79 height 3
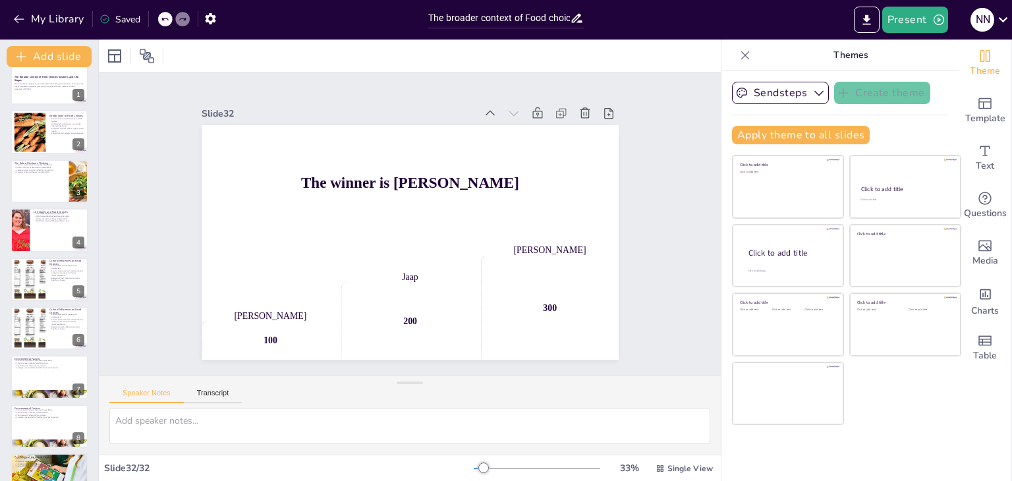
scroll to position [0, 0]
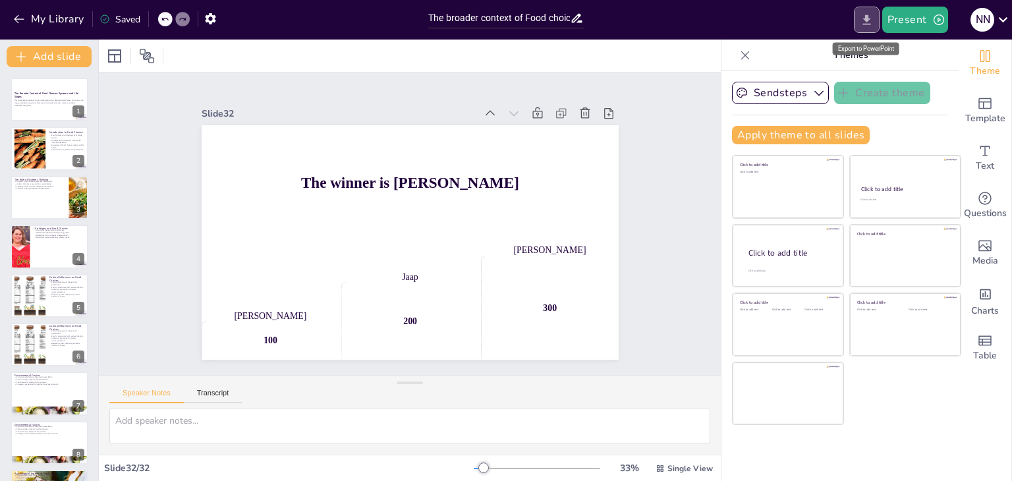
click at [870, 18] on icon "Export to PowerPoint" at bounding box center [866, 19] width 8 height 10
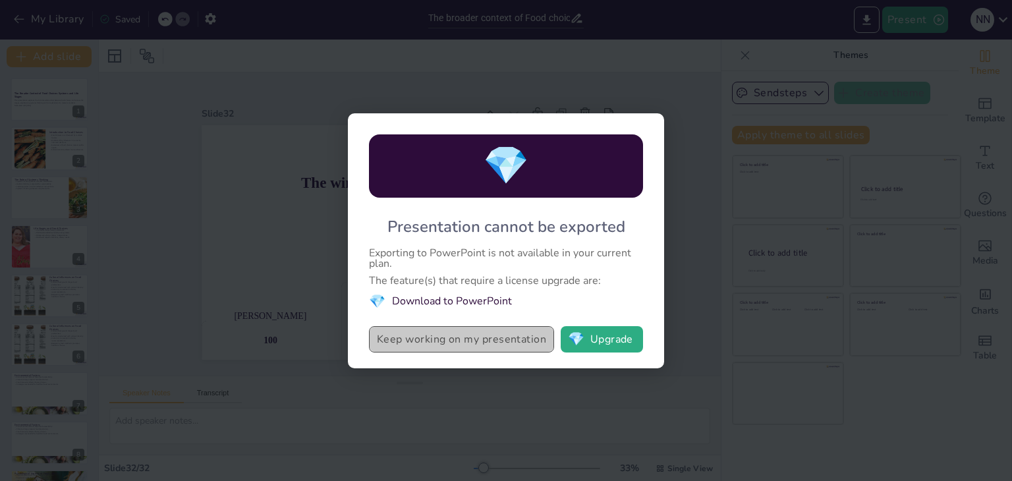
click at [480, 340] on button "Keep working on my presentation" at bounding box center [461, 339] width 185 height 26
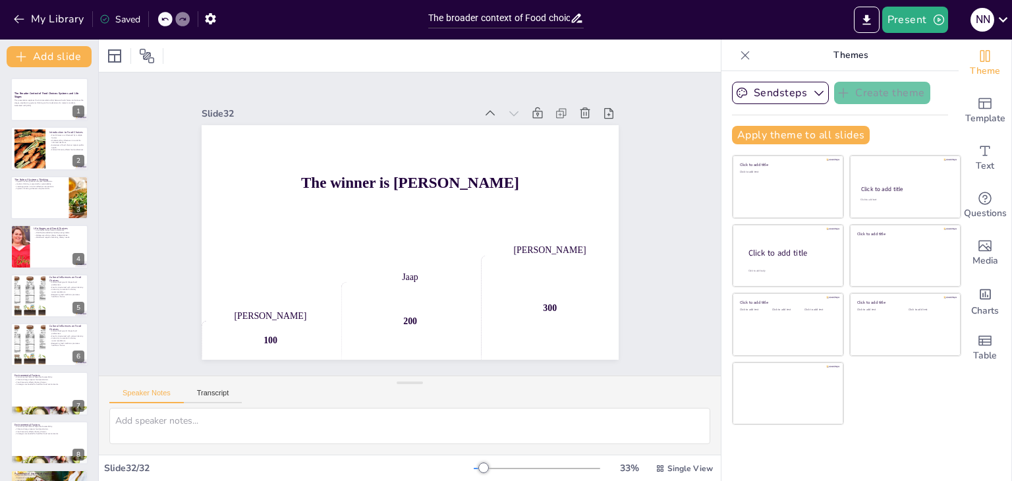
click at [134, 22] on div "Saved" at bounding box center [119, 19] width 41 height 13
